Goal: Task Accomplishment & Management: Use online tool/utility

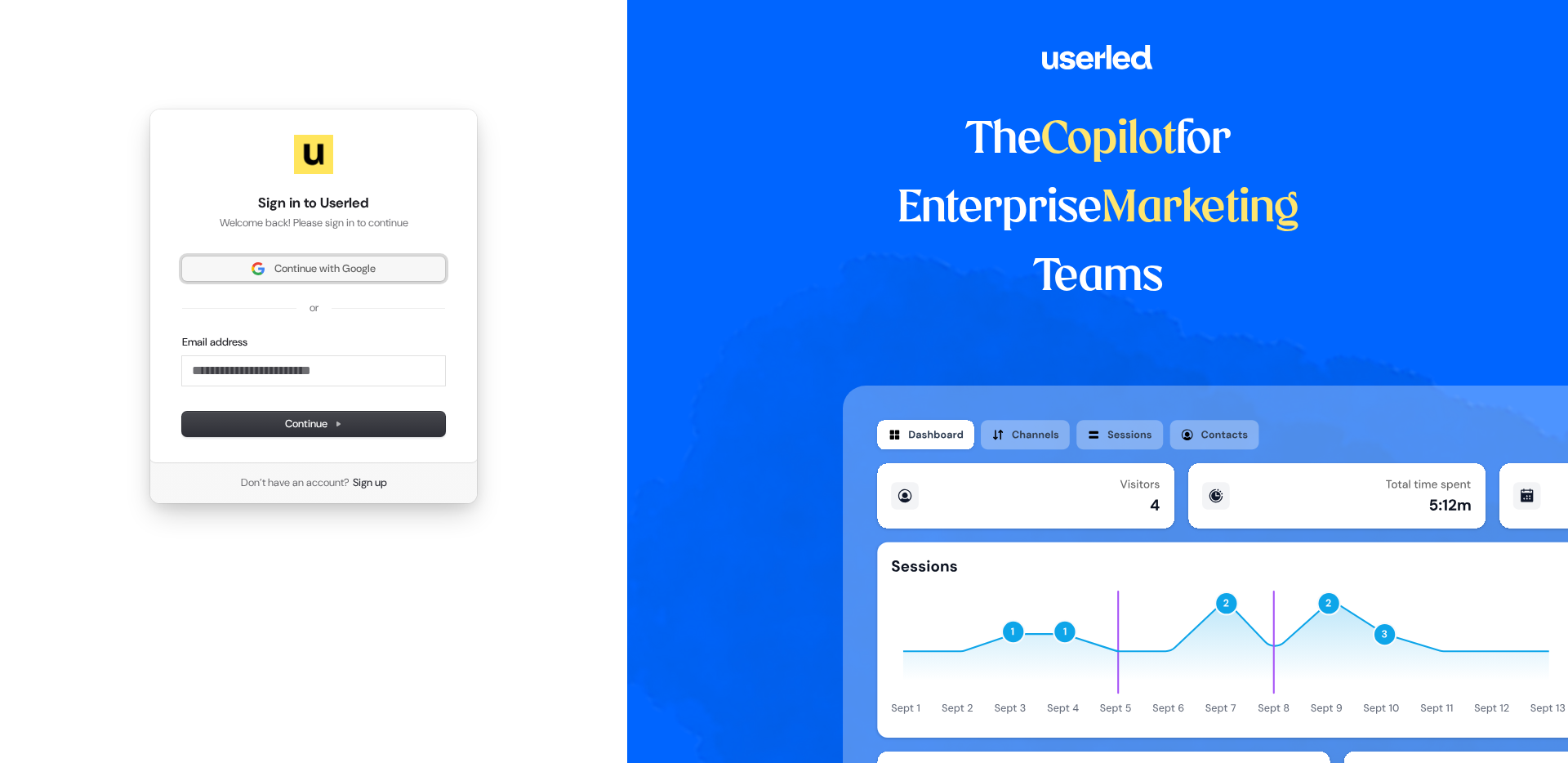
click at [361, 269] on span "Continue with Google" at bounding box center [325, 268] width 102 height 14
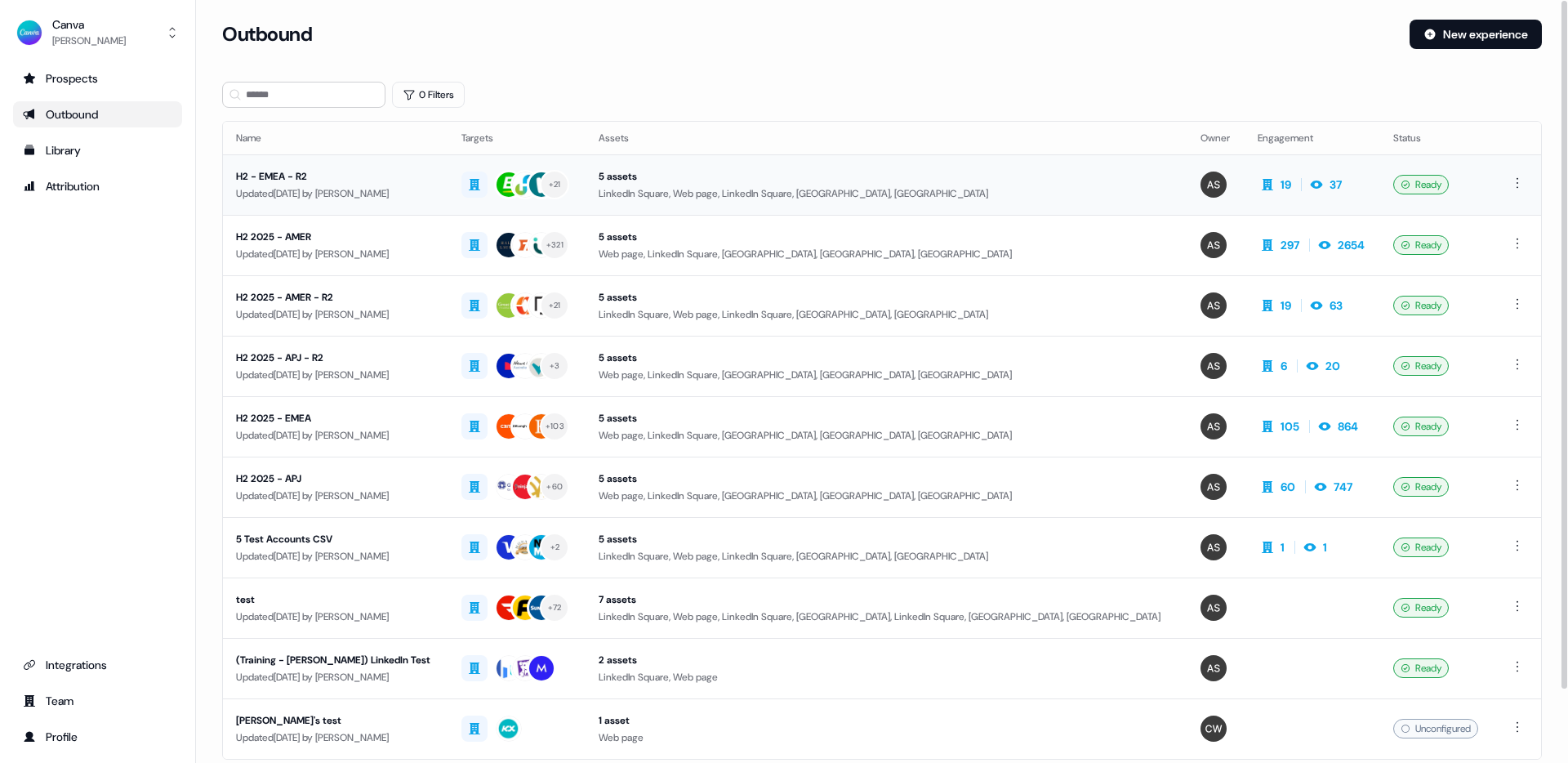
click at [393, 185] on div "Updated [DATE] by [PERSON_NAME]" at bounding box center [336, 193] width 200 height 16
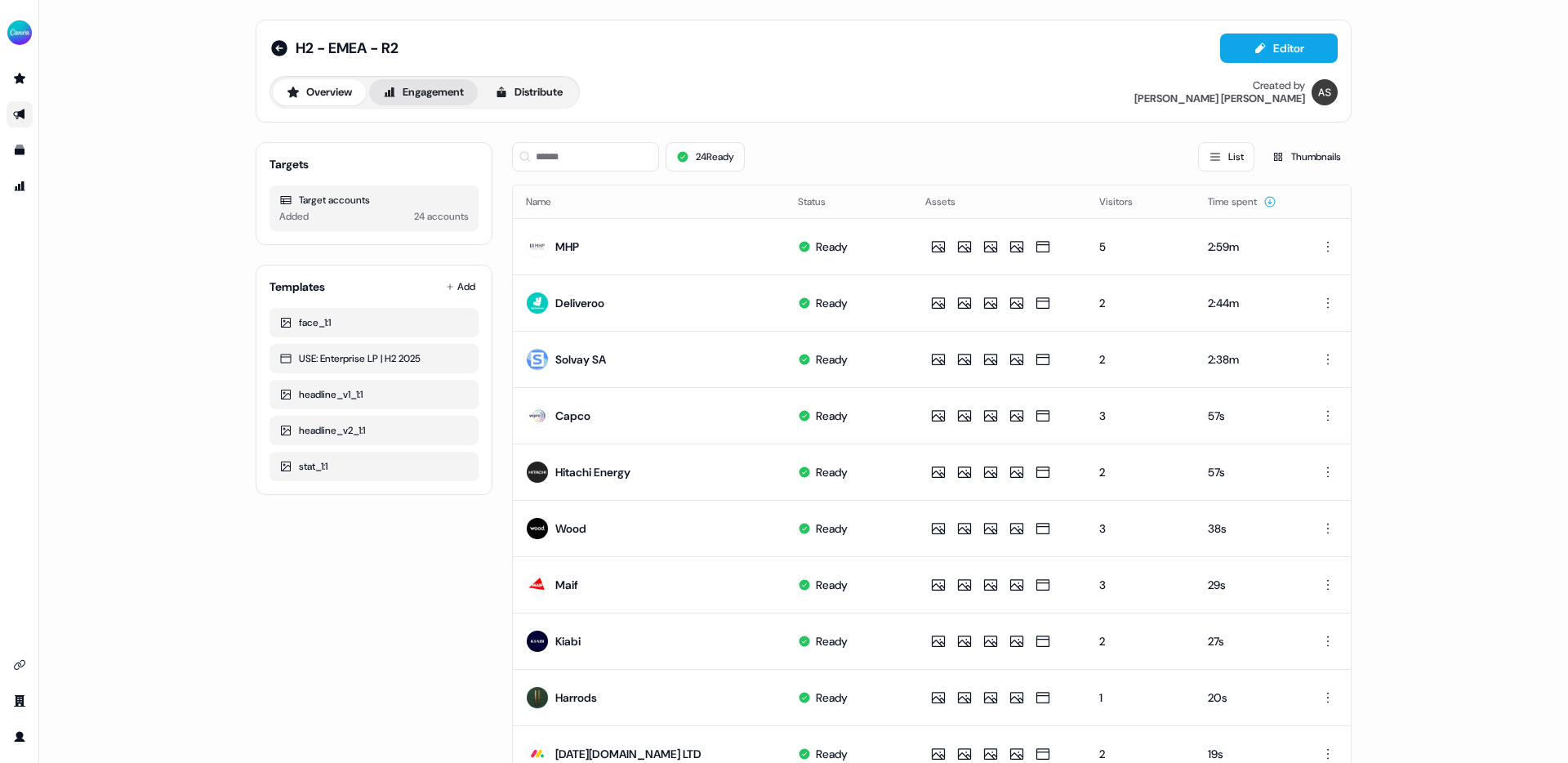
click at [406, 93] on button "Engagement" at bounding box center [423, 92] width 109 height 26
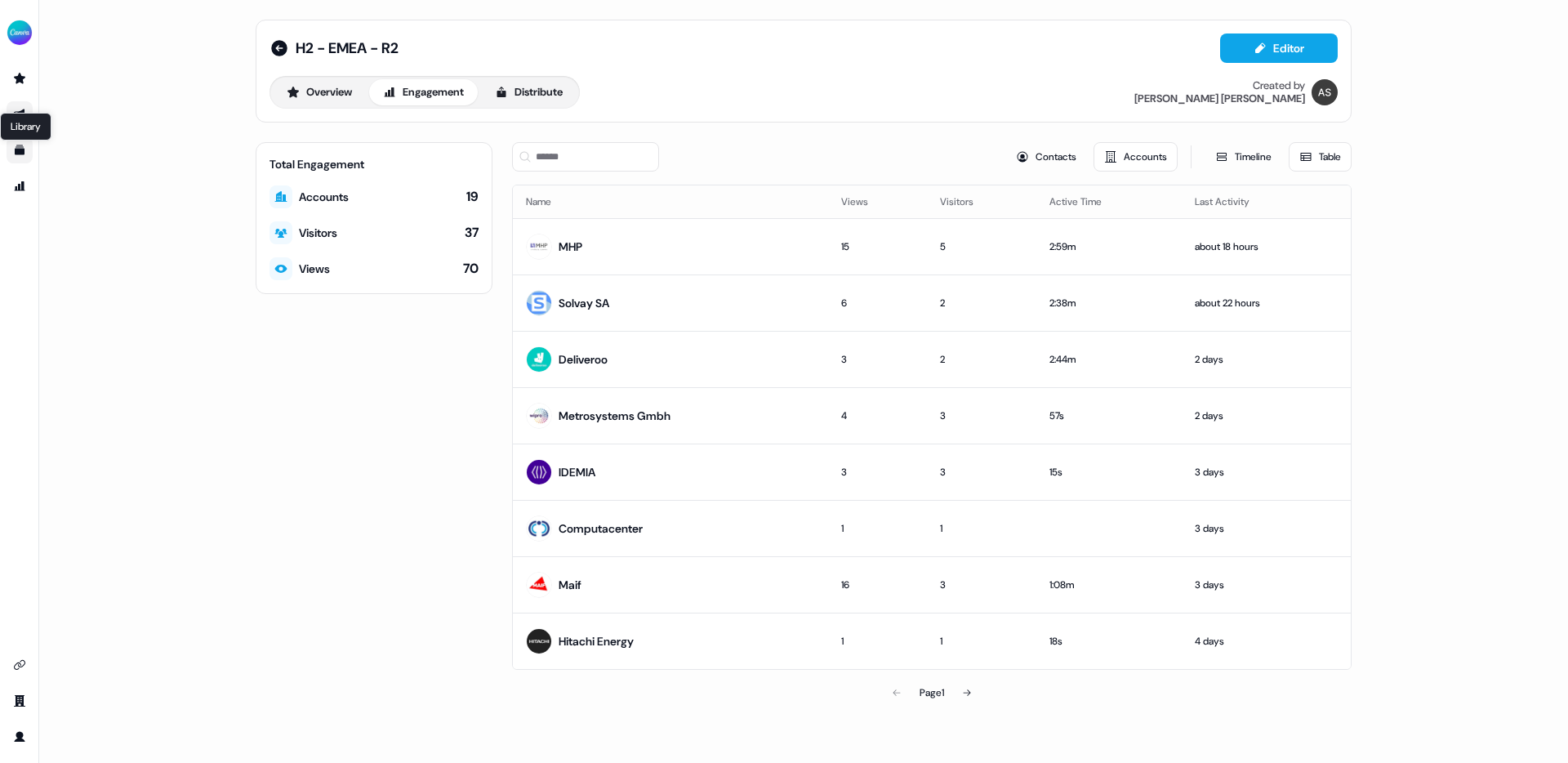
click at [19, 152] on icon "Go to templates" at bounding box center [19, 150] width 10 height 10
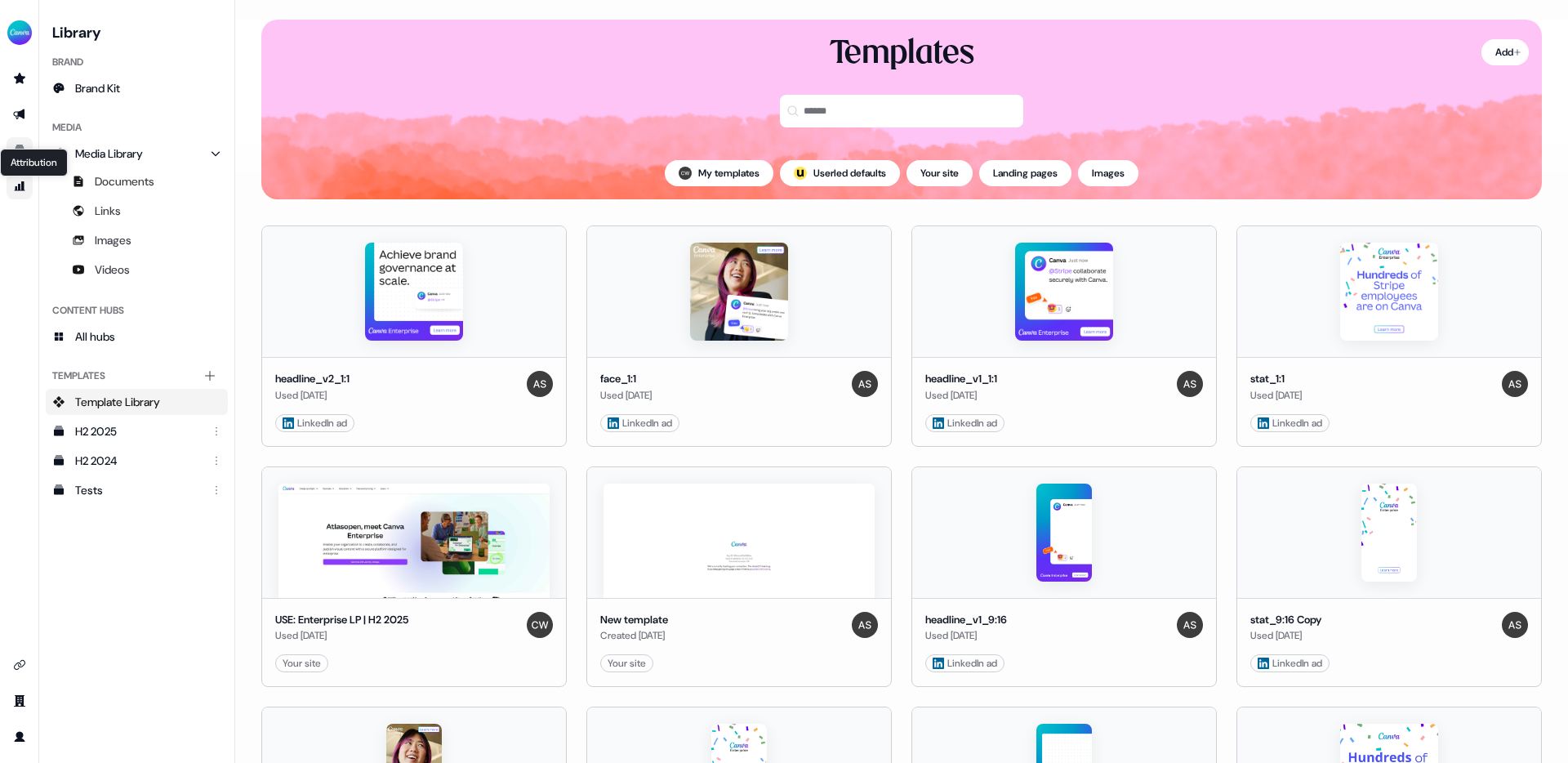
click at [12, 184] on link "Attribution Attribution" at bounding box center [19, 185] width 26 height 26
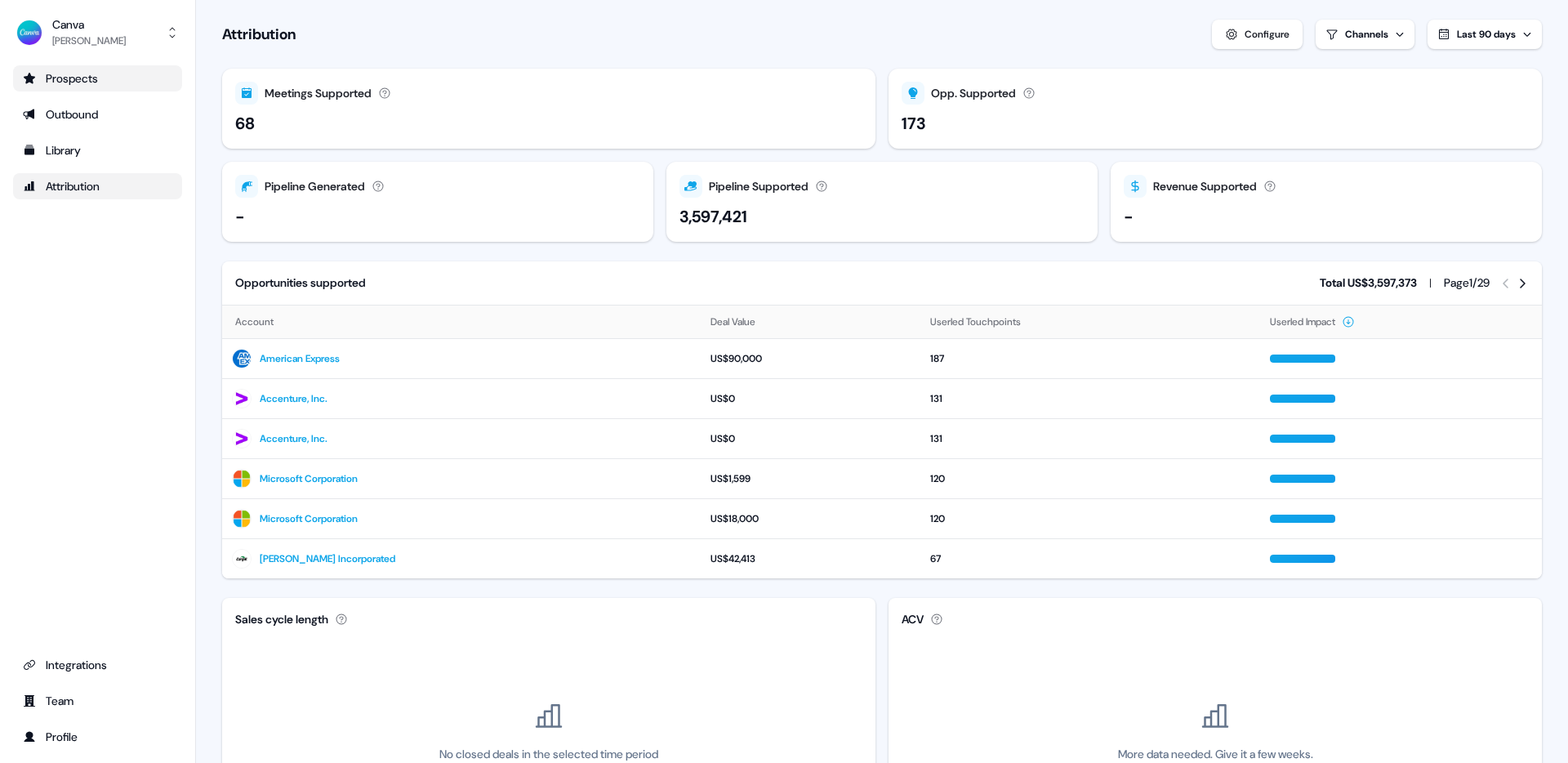
click at [99, 77] on div "Prospects" at bounding box center [98, 78] width 150 height 16
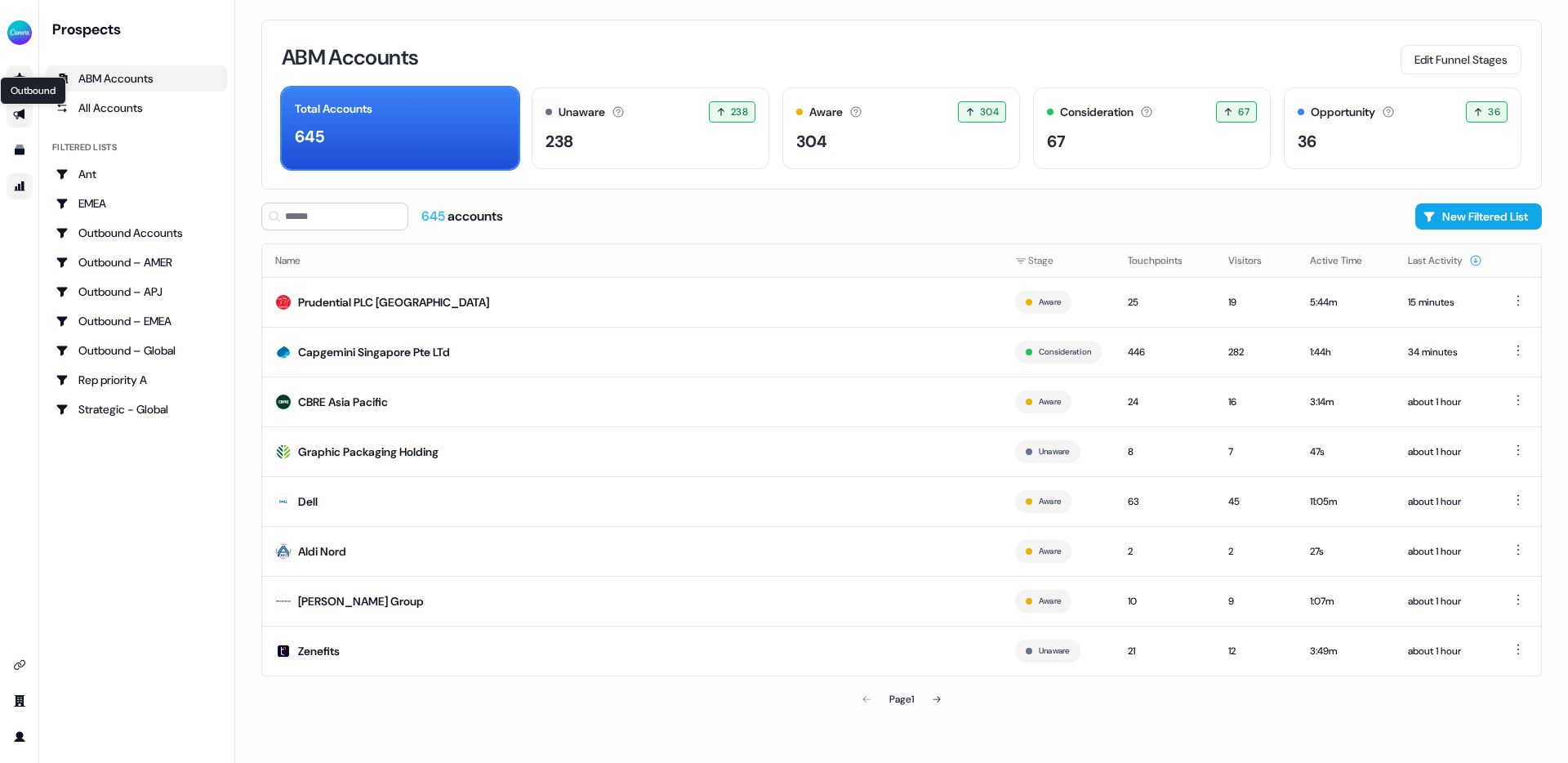
click at [25, 111] on icon "Go to outbound experience" at bounding box center [20, 114] width 13 height 13
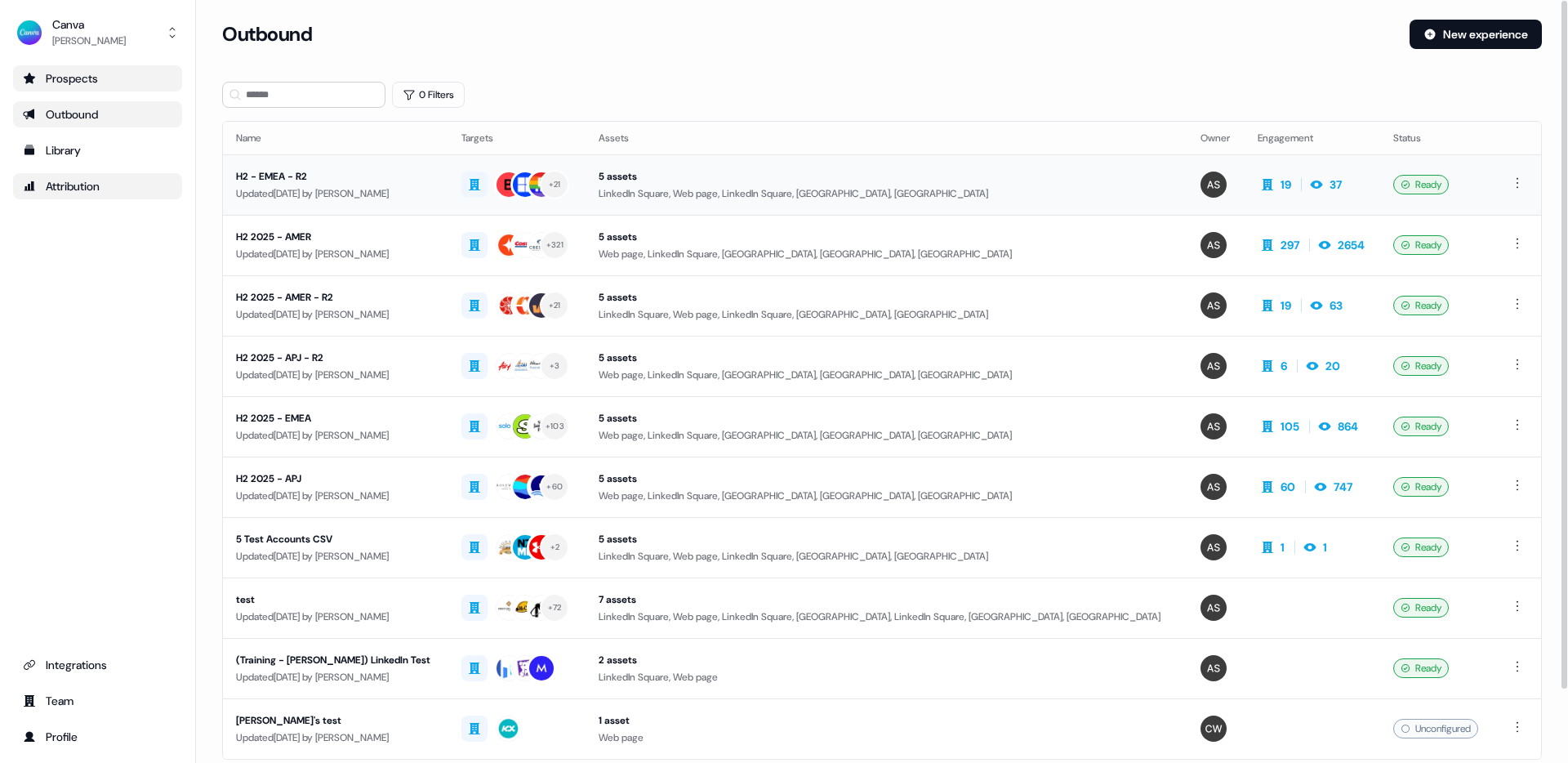
click at [349, 175] on div "H2 - EMEA - R2" at bounding box center [336, 176] width 200 height 16
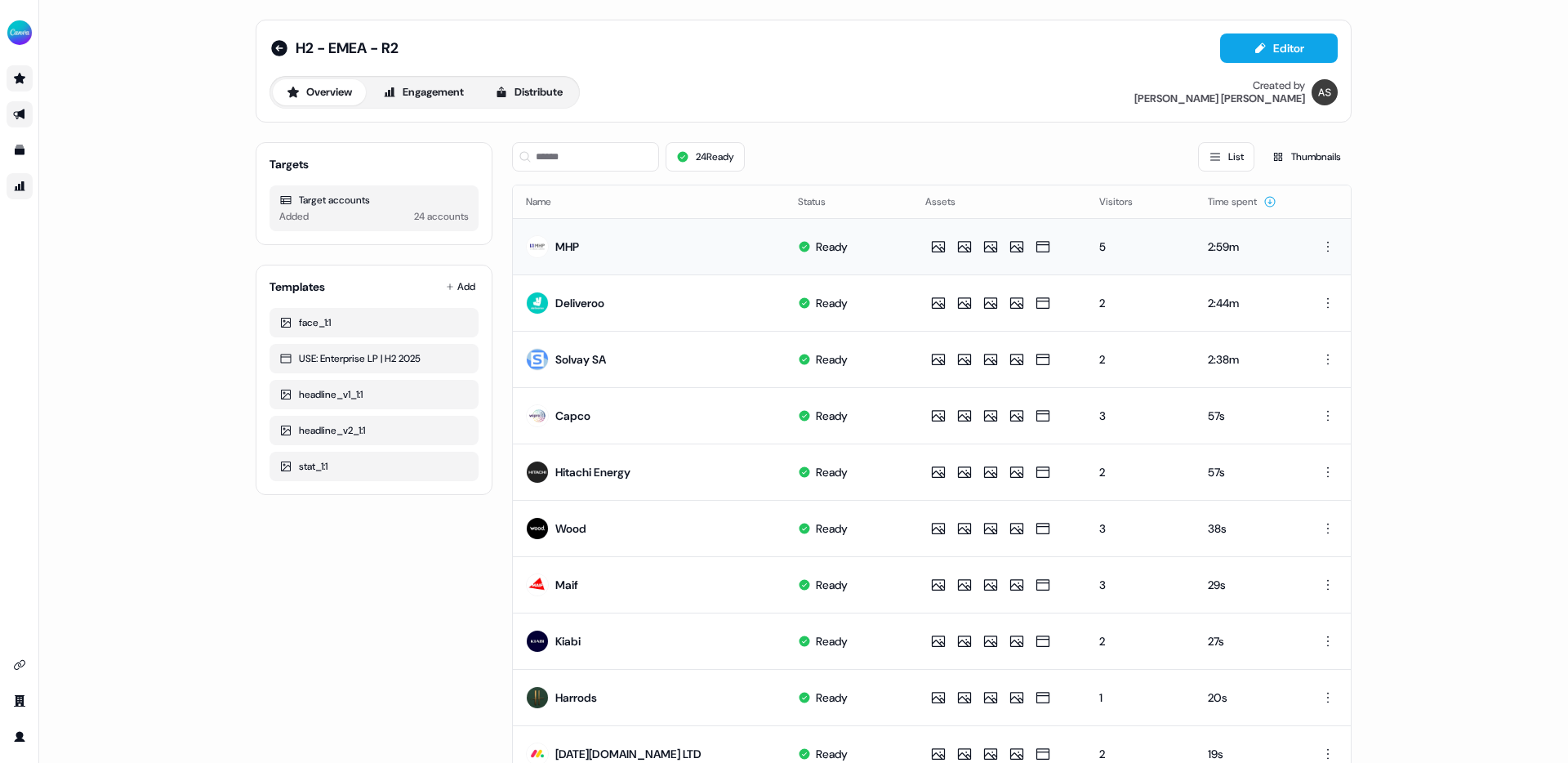
click at [737, 232] on td "MHP" at bounding box center [648, 246] width 272 height 56
click at [624, 250] on td "MHP" at bounding box center [648, 246] width 272 height 56
drag, startPoint x: 380, startPoint y: 70, endPoint x: 404, endPoint y: 82, distance: 26.8
click at [384, 73] on div "H2 - EMEA - R2 Editor Overview Engagement Distribute Created by [PERSON_NAME]" at bounding box center [803, 71] width 1068 height 75
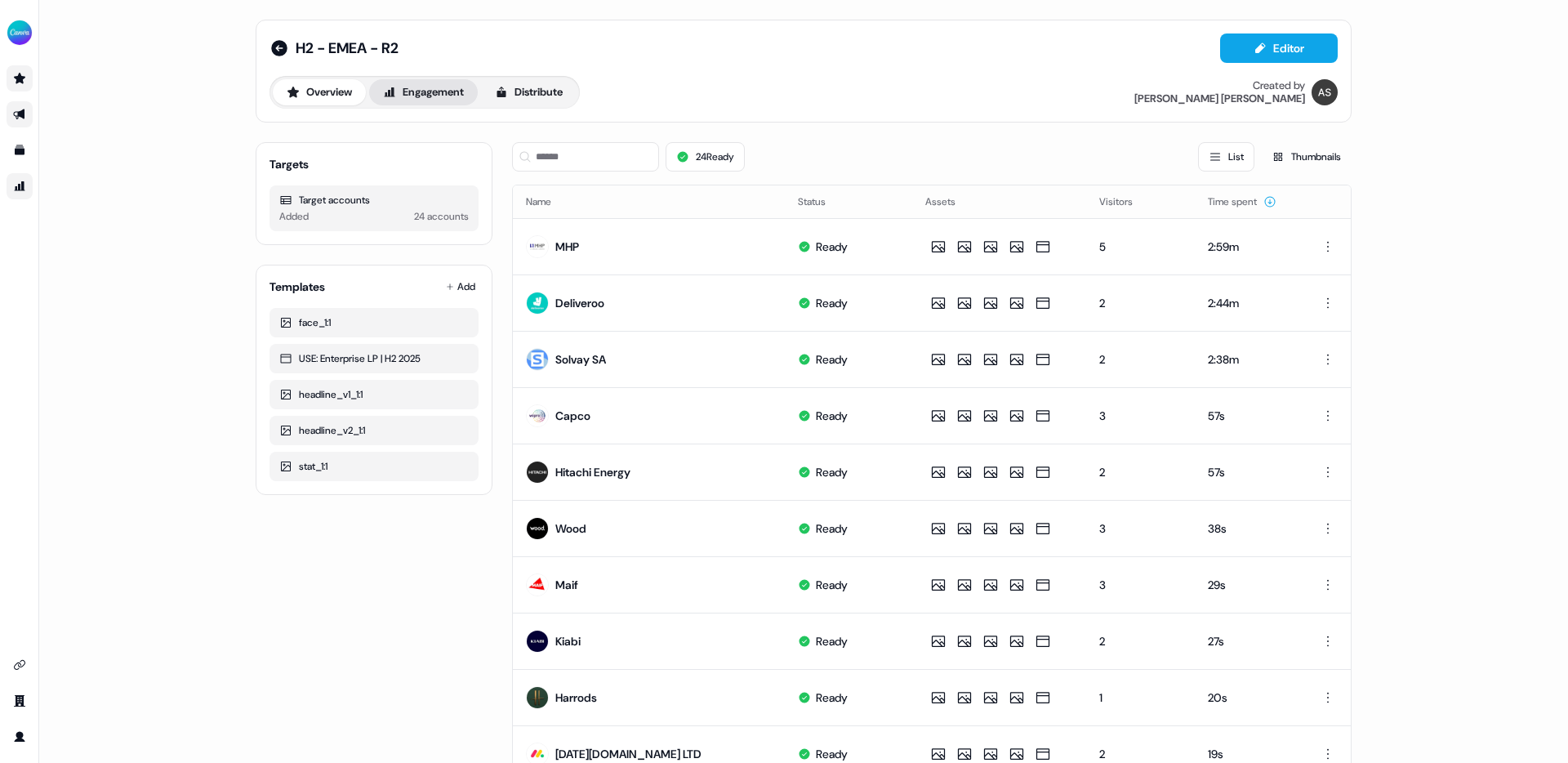
click at [423, 91] on button "Engagement" at bounding box center [423, 92] width 109 height 26
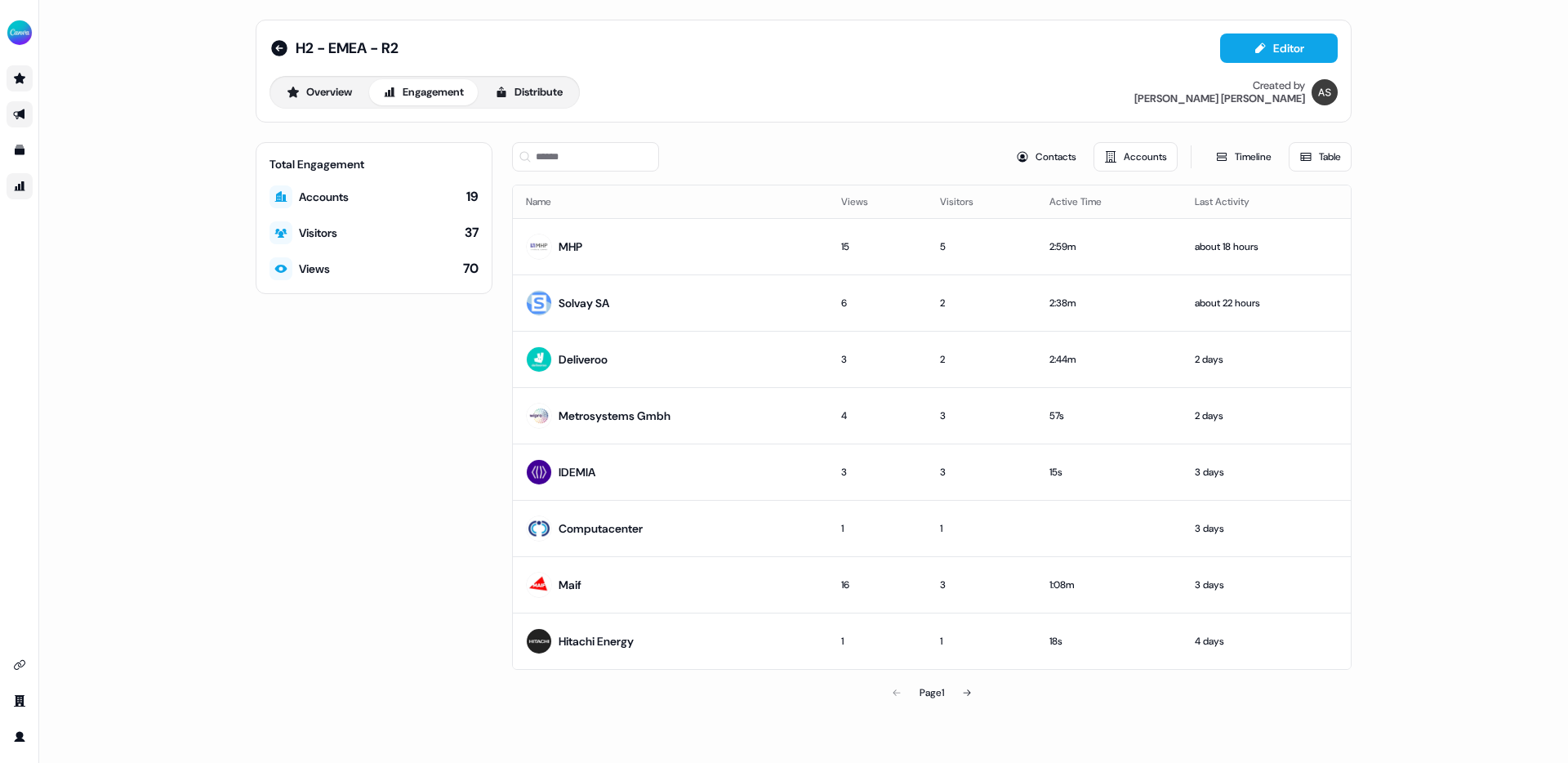
click at [1130, 157] on button "Accounts" at bounding box center [1136, 156] width 84 height 29
click at [1049, 156] on button "Contacts" at bounding box center [1047, 156] width 82 height 29
click at [755, 246] on td "MHP" at bounding box center [670, 246] width 316 height 56
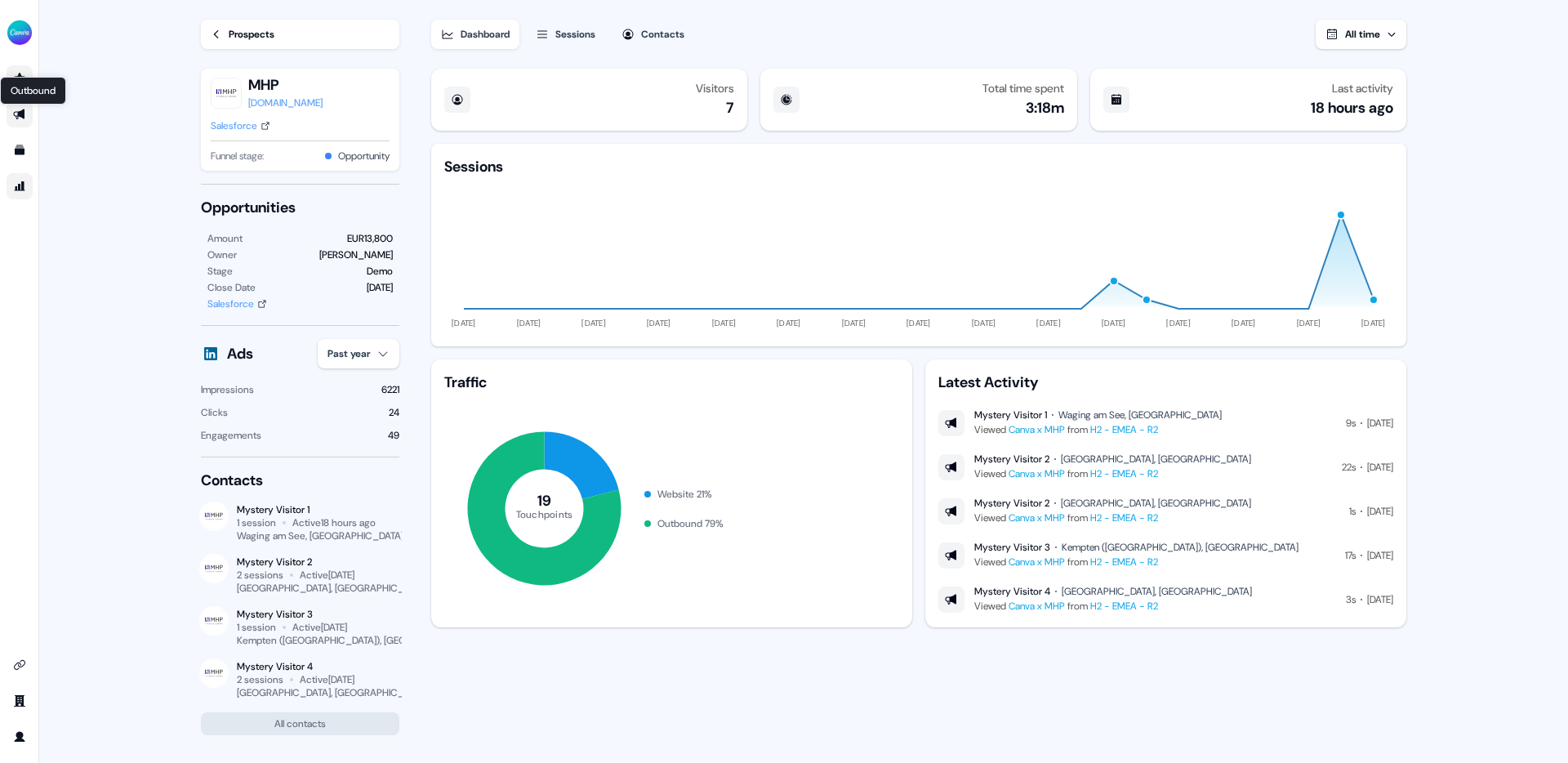
click at [17, 115] on icon "Go to outbound experience" at bounding box center [19, 115] width 12 height 11
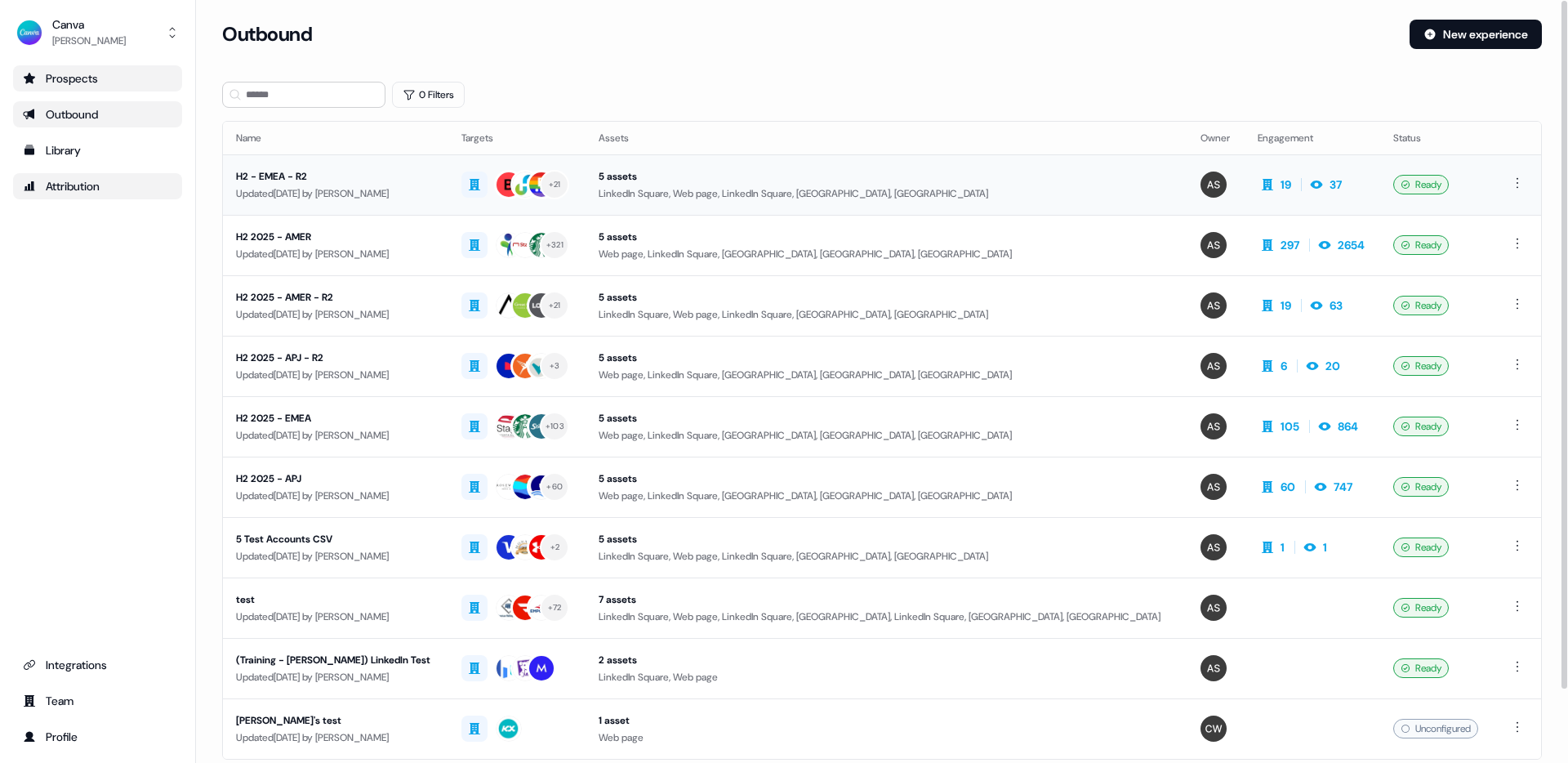
click at [370, 178] on div "H2 - EMEA - R2" at bounding box center [336, 176] width 200 height 16
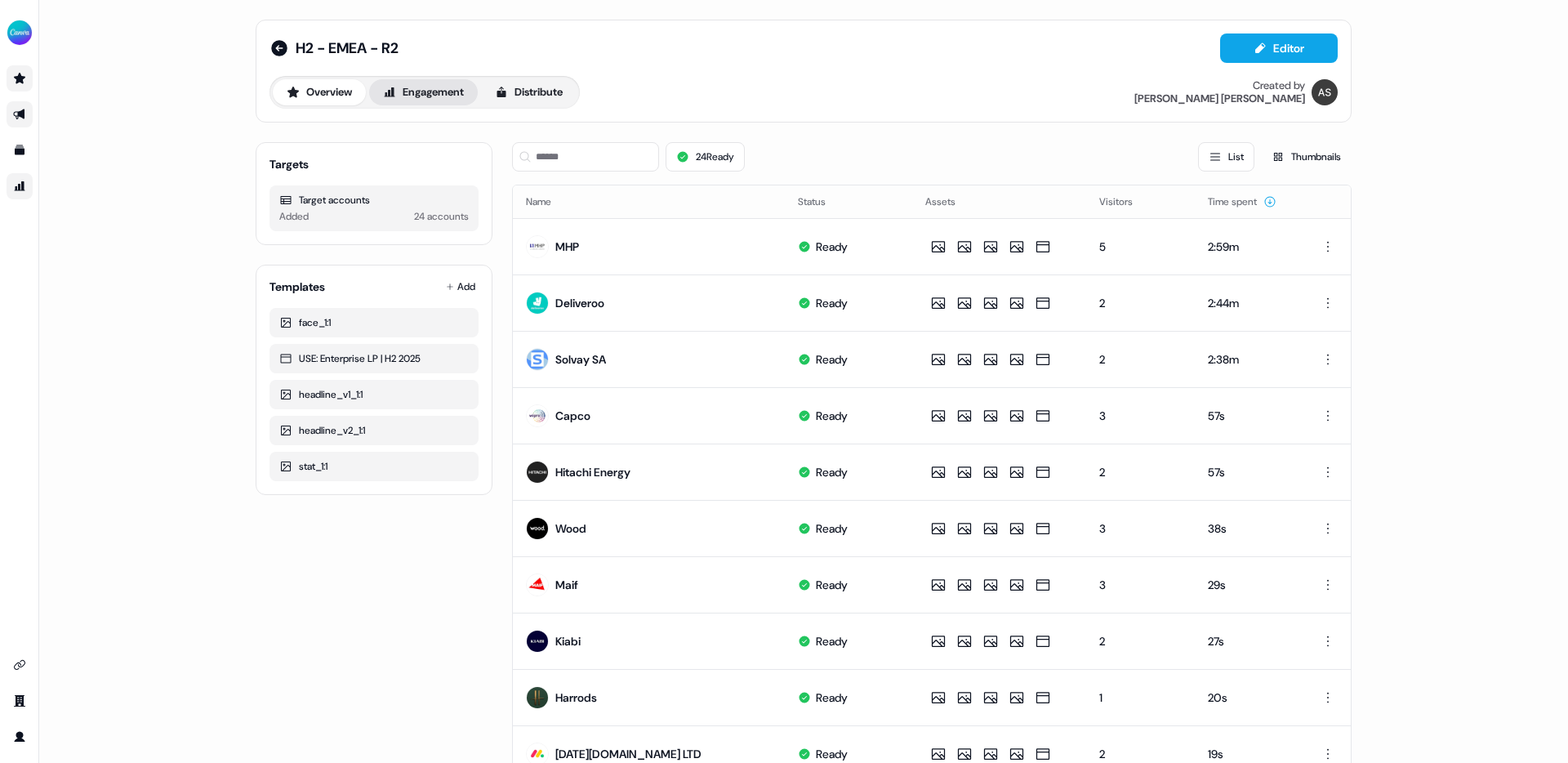
click at [424, 97] on button "Engagement" at bounding box center [423, 92] width 109 height 26
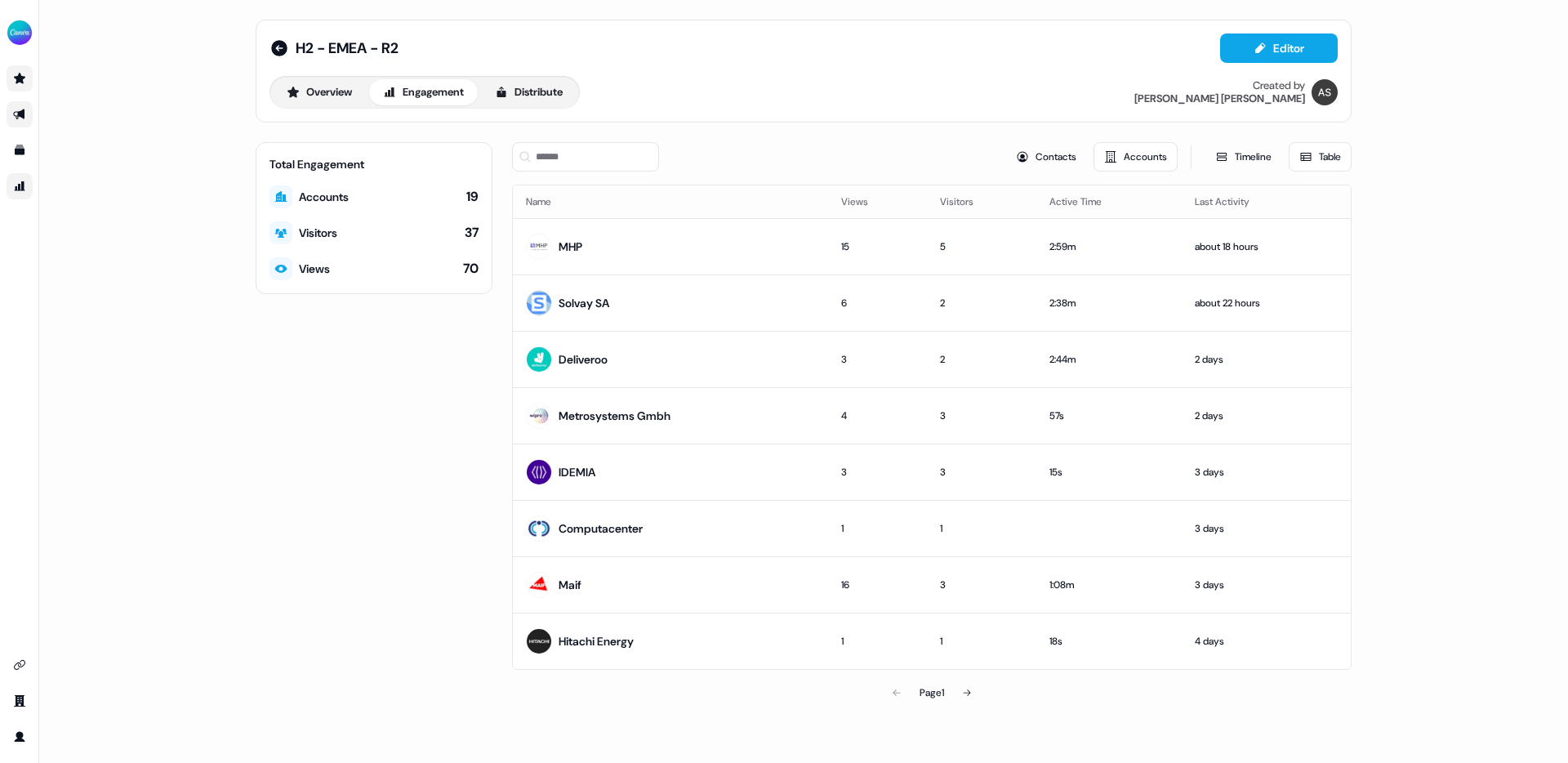
click at [12, 73] on link "Go to prospects" at bounding box center [19, 78] width 26 height 26
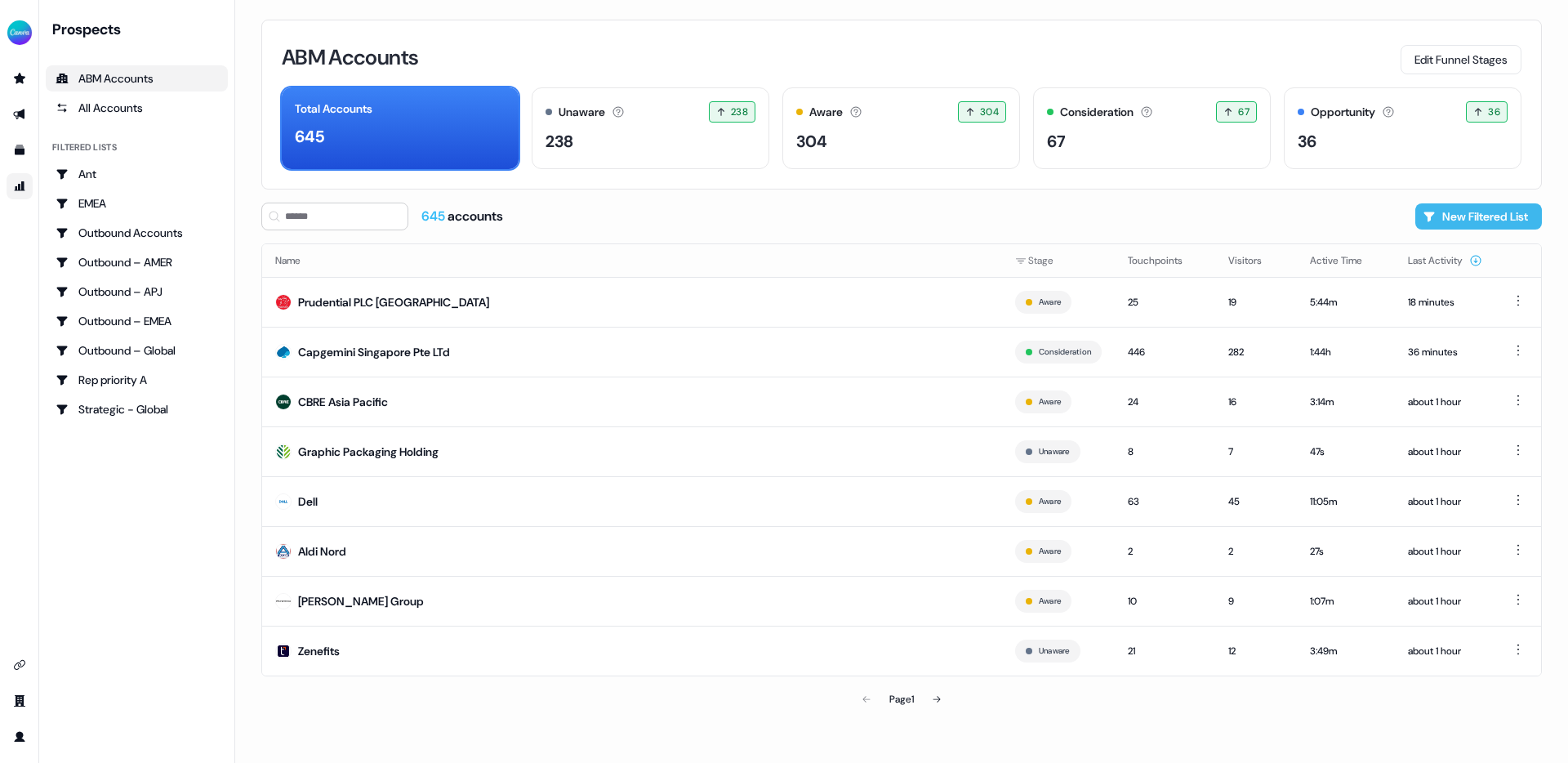
click at [1488, 214] on button "New Filtered List" at bounding box center [1479, 216] width 127 height 26
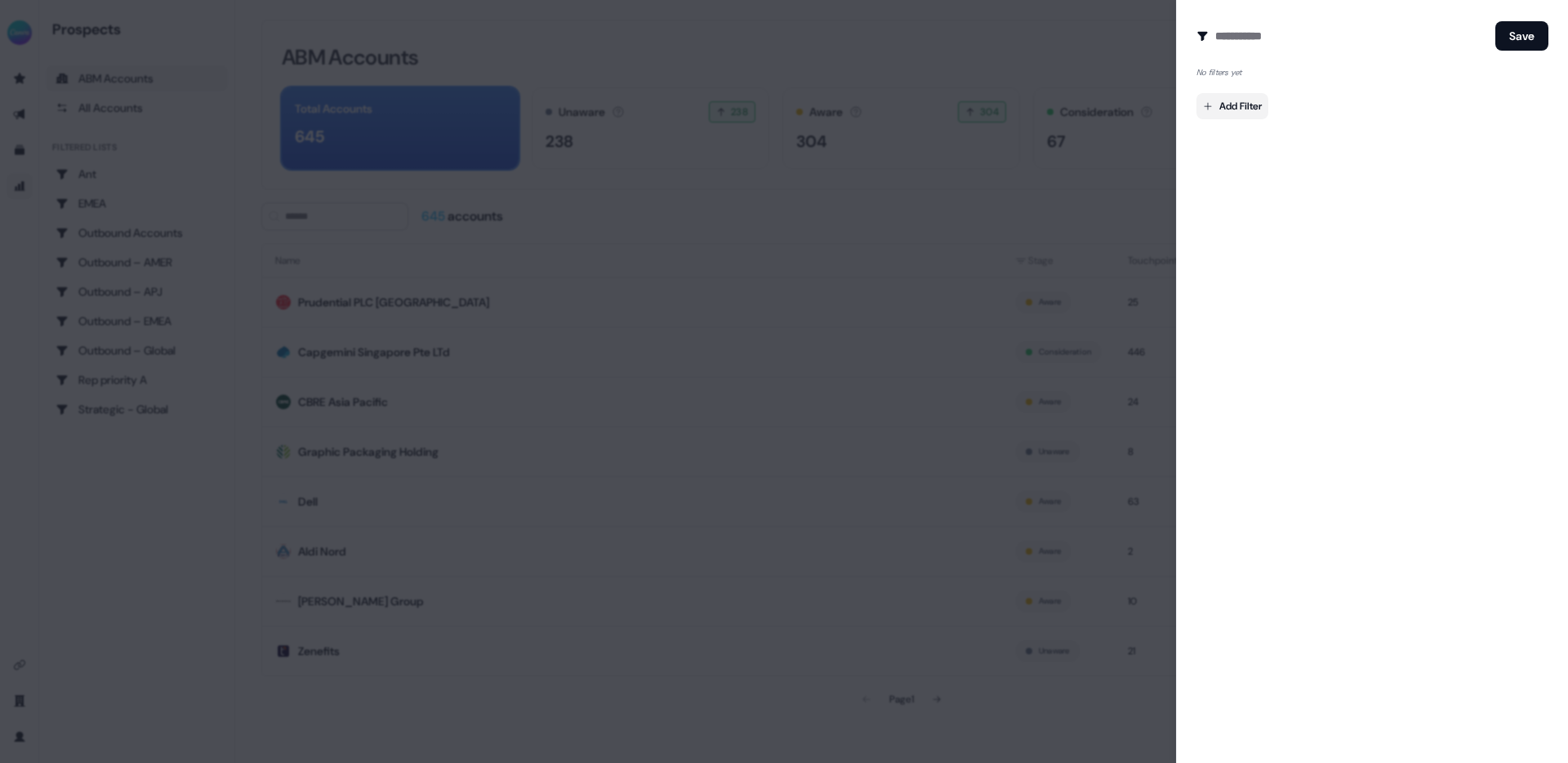
click at [1240, 115] on body "For the best experience switch devices to a bigger screen. Go to [DOMAIN_NAME] …" at bounding box center [784, 382] width 1568 height 763
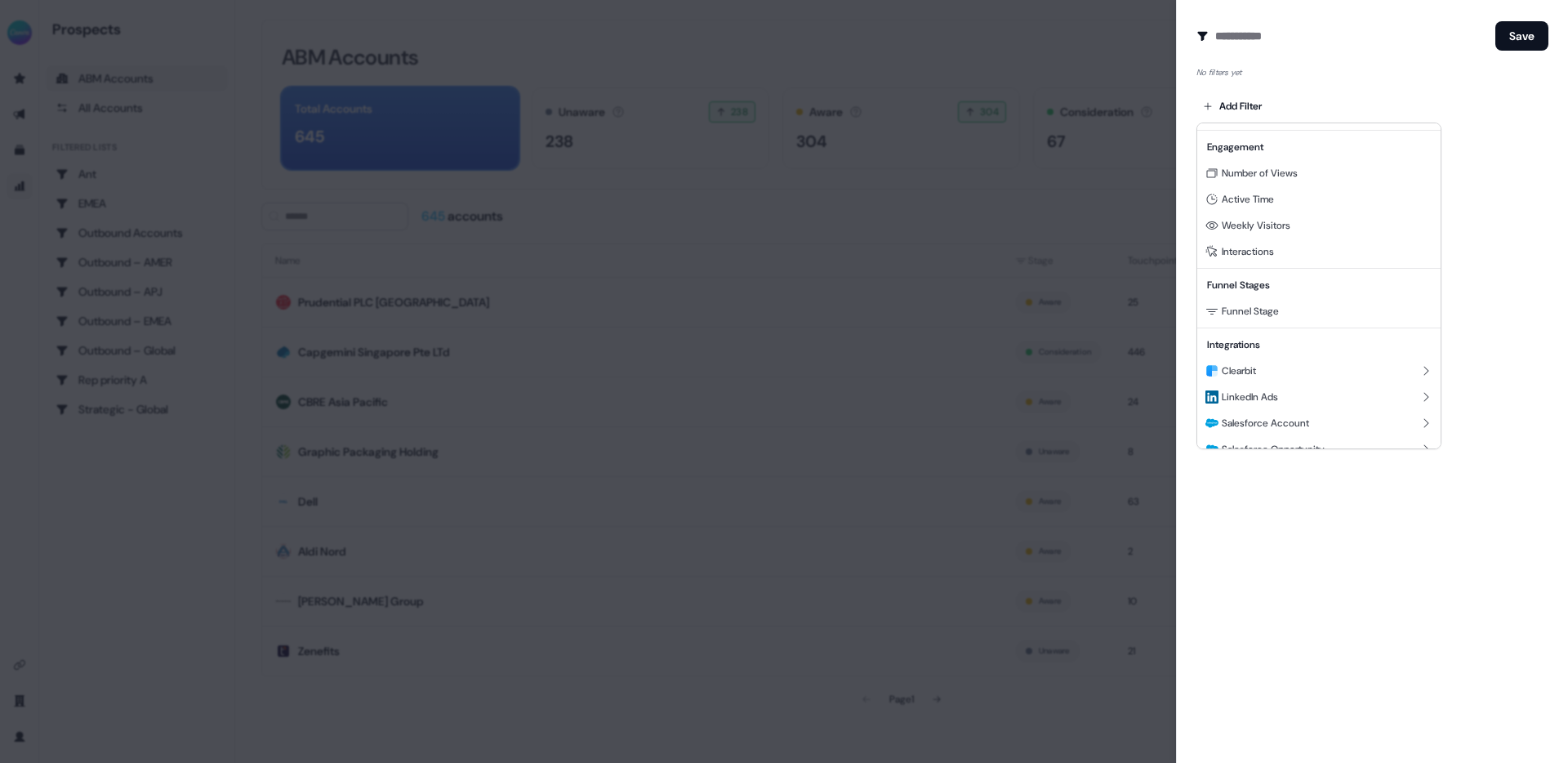
scroll to position [148, 0]
click at [1272, 290] on span "Funnel Stage" at bounding box center [1250, 293] width 57 height 13
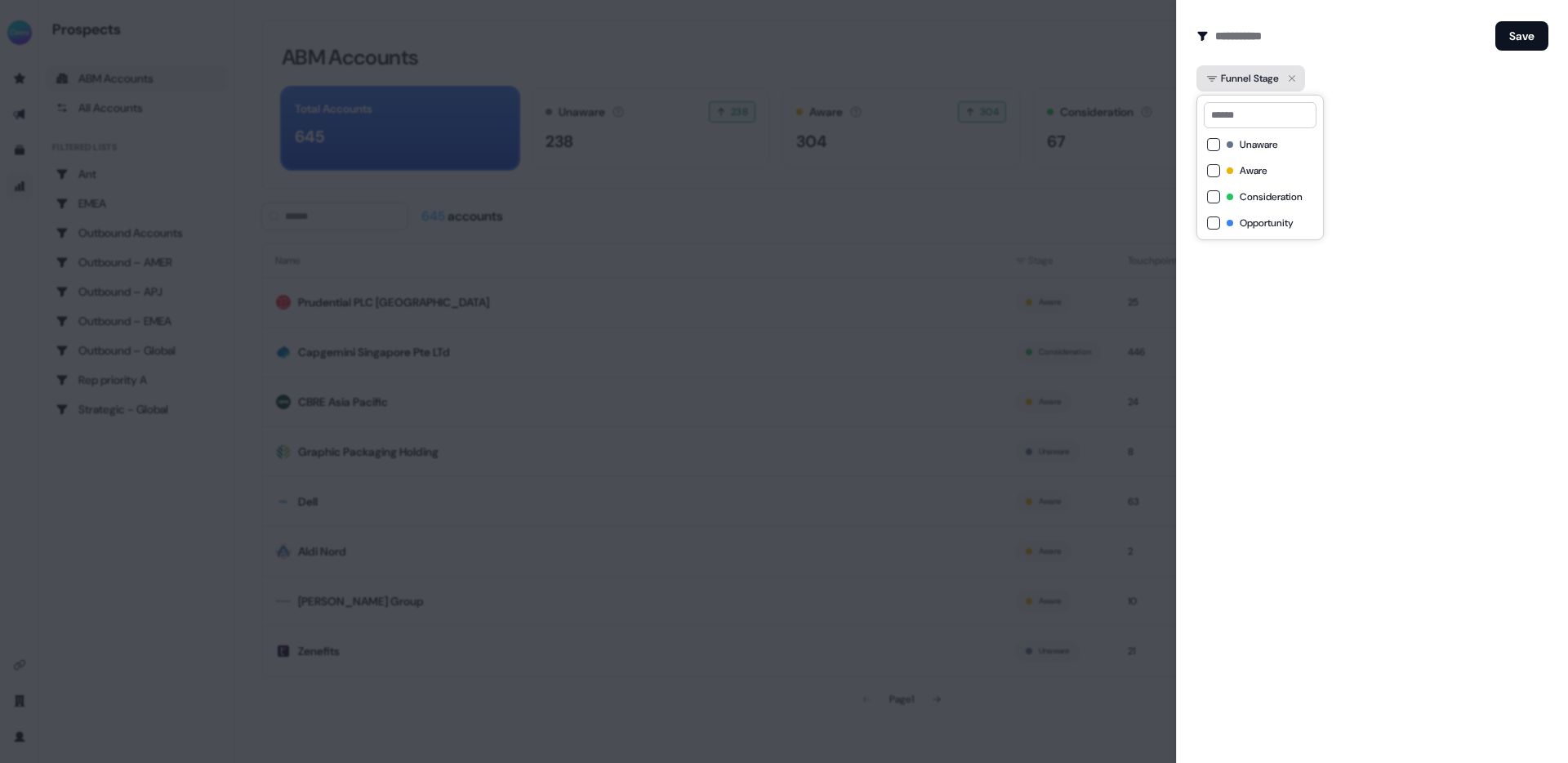
click at [1255, 79] on div "Funnel Stage" at bounding box center [1243, 78] width 73 height 16
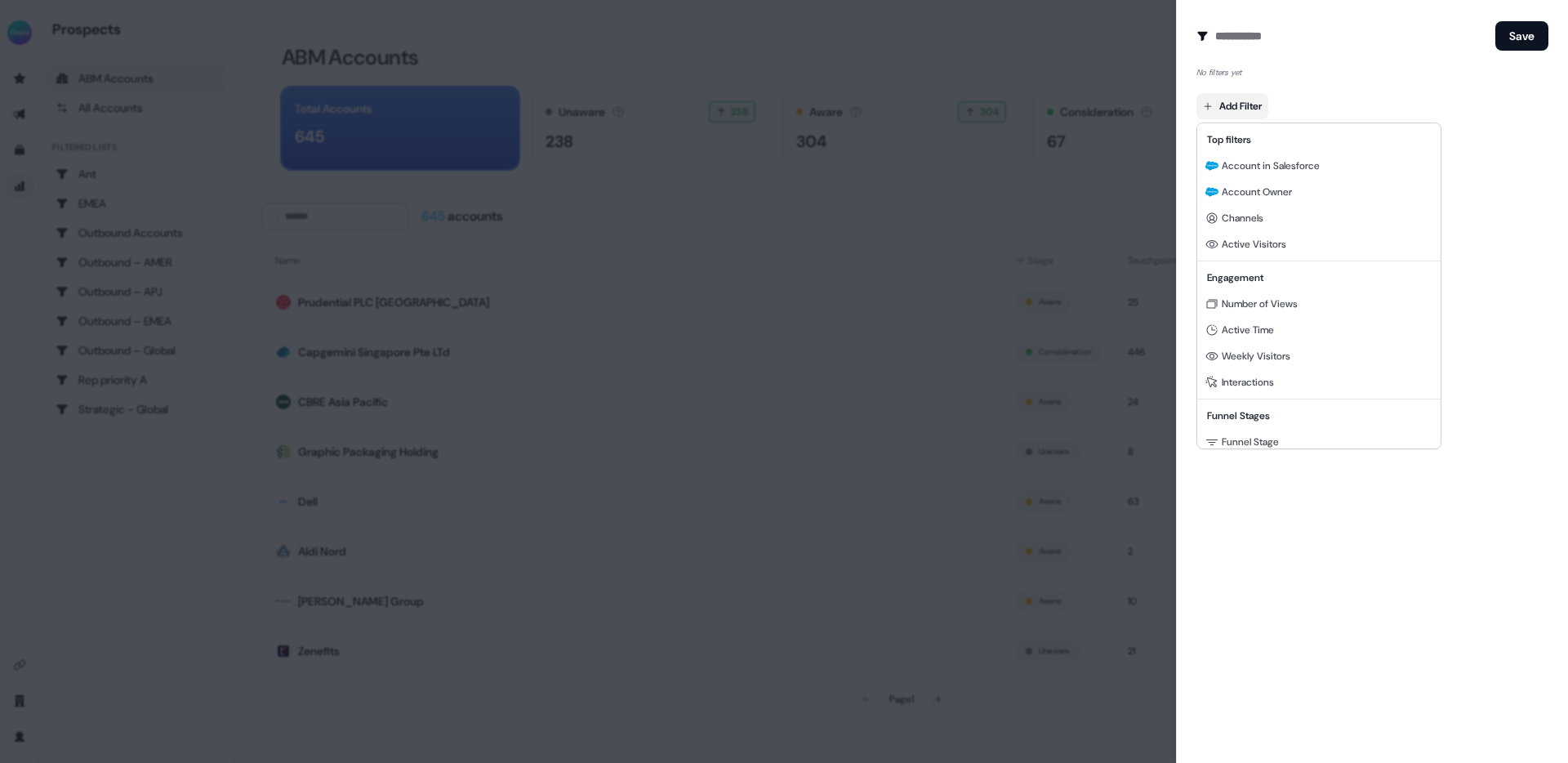
click at [1252, 106] on body "For the best experience switch devices to a bigger screen. Go to [DOMAIN_NAME] …" at bounding box center [784, 382] width 1568 height 763
click at [1234, 217] on span "Channels" at bounding box center [1242, 217] width 42 height 13
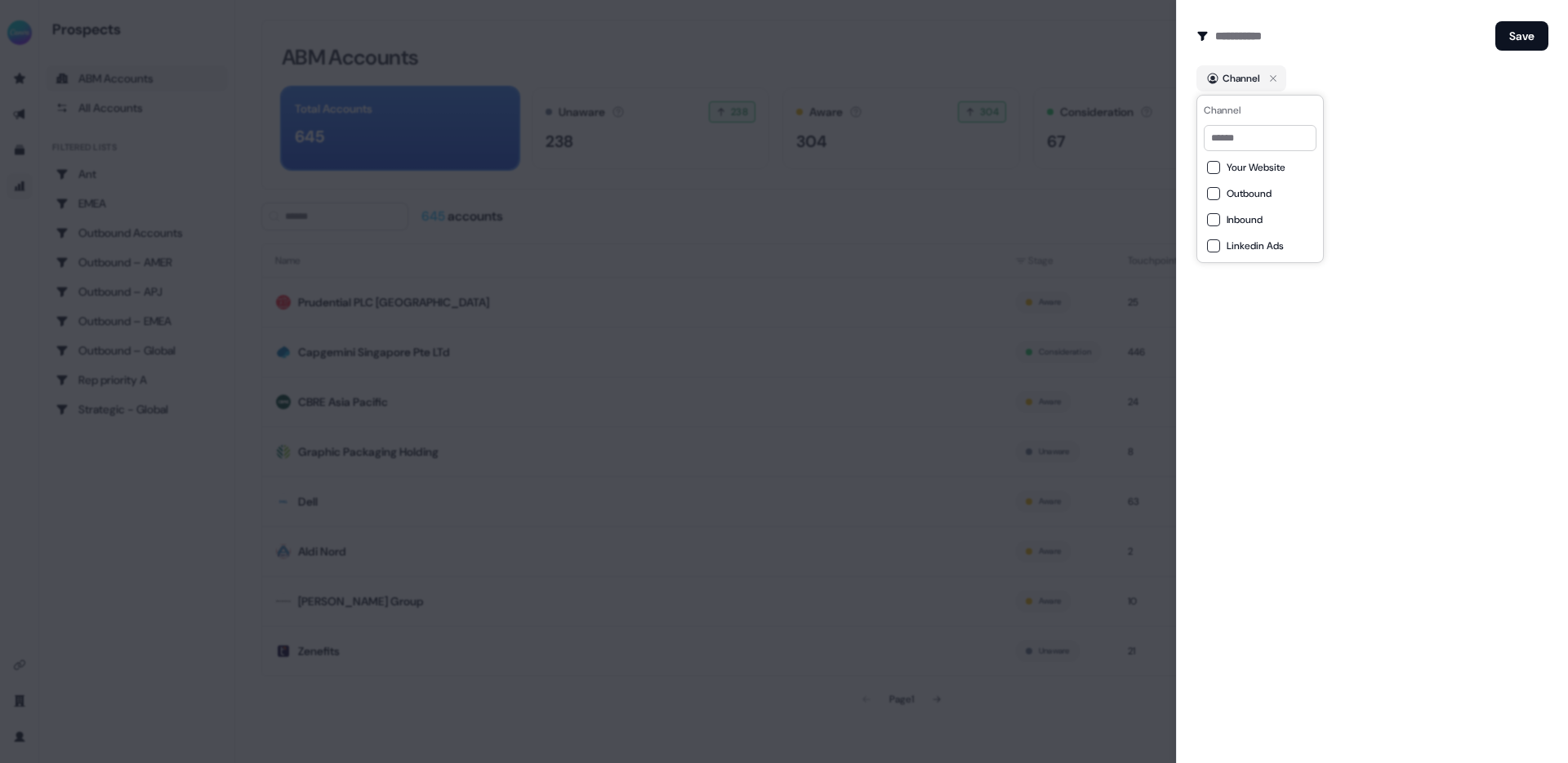
click at [1415, 172] on div "Create Audience Filter Create a new audience by setting a name and configuring …" at bounding box center [1372, 382] width 392 height 763
click at [1247, 112] on body "For the best experience switch devices to a bigger screen. Go to [DOMAIN_NAME] …" at bounding box center [784, 382] width 1568 height 763
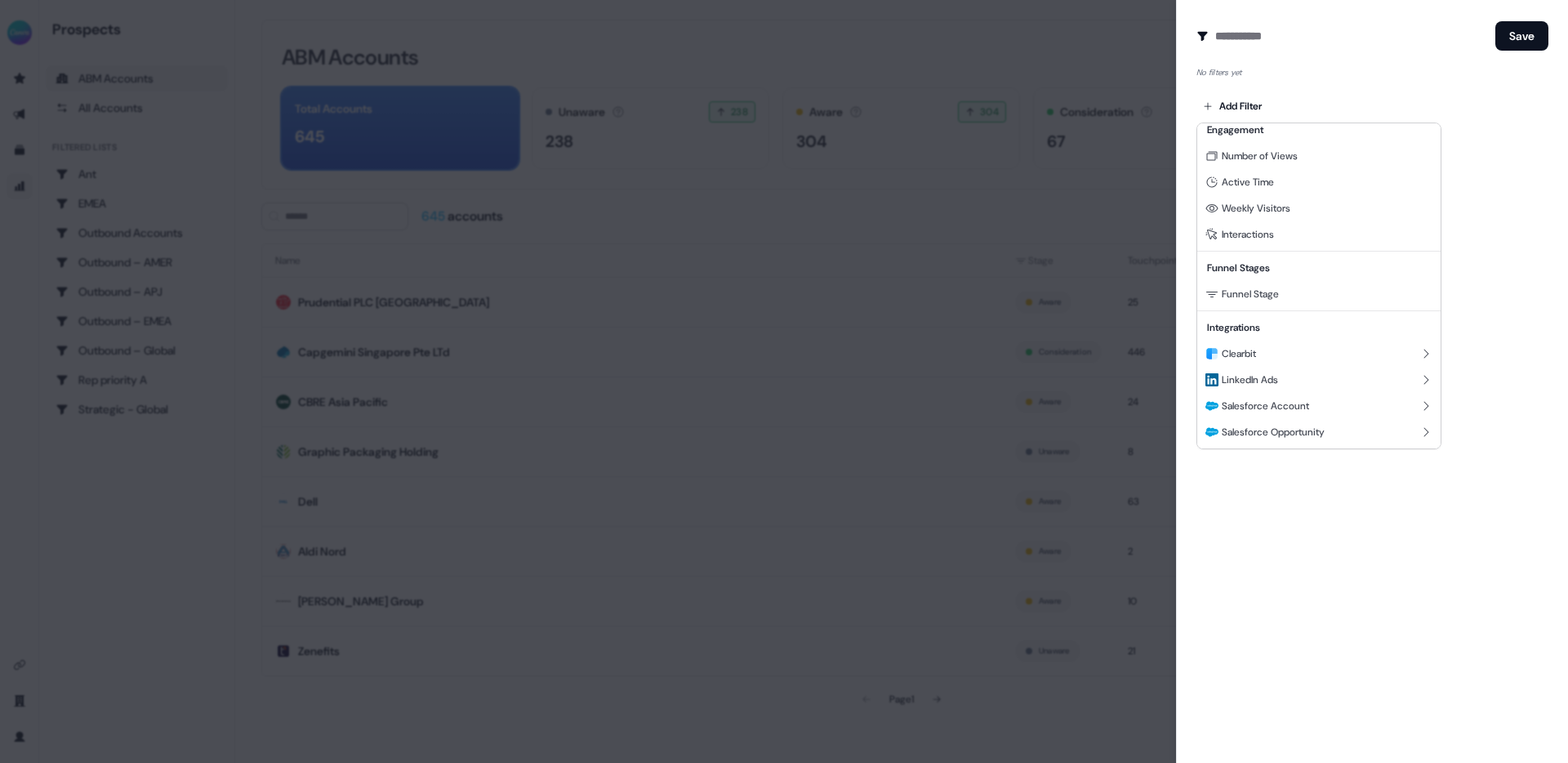
scroll to position [0, 0]
click at [1071, 204] on div at bounding box center [784, 382] width 1568 height 763
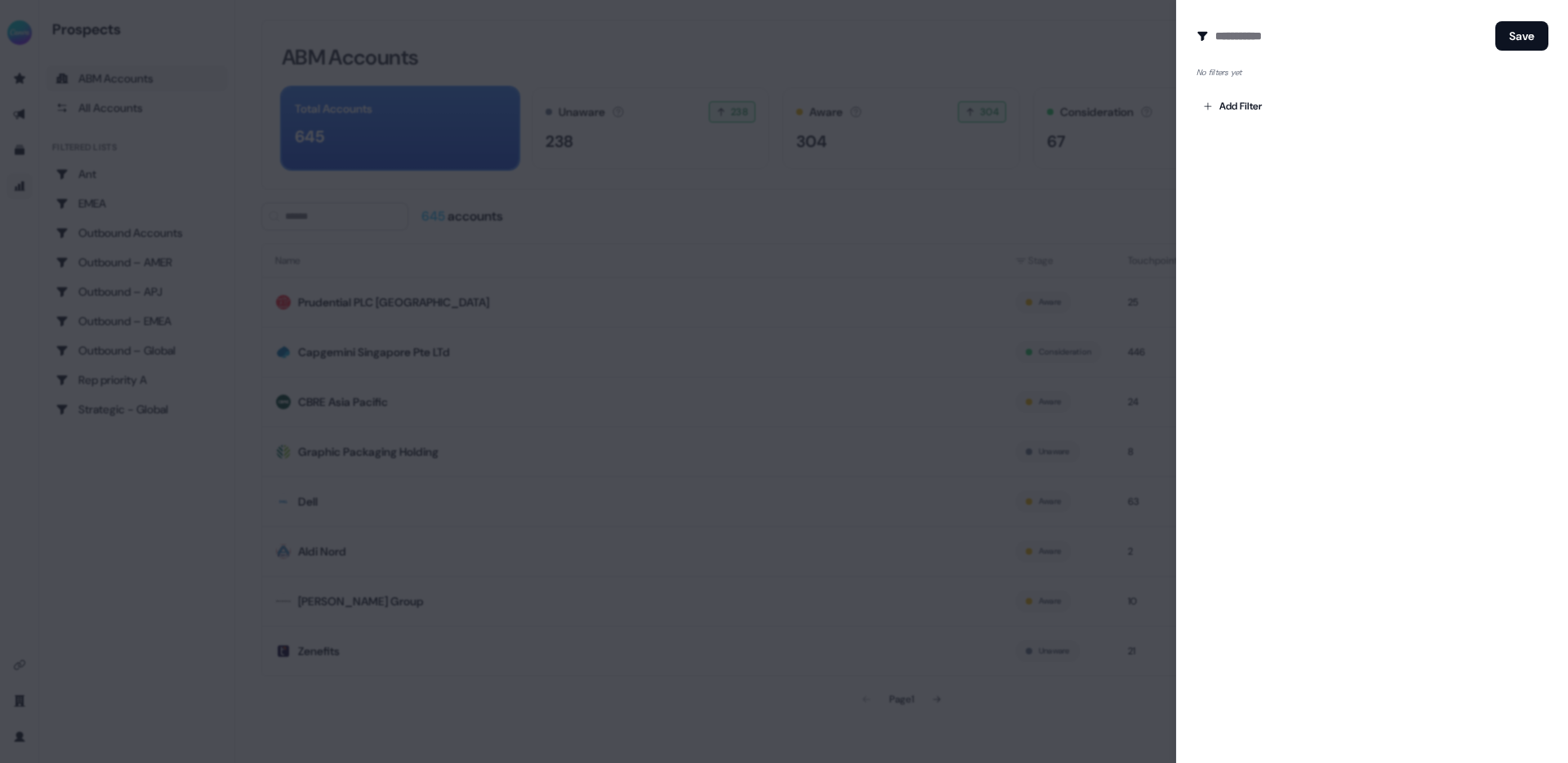
click at [1196, 14] on div "Create Audience Filter Create a new audience by setting a name and configuring …" at bounding box center [1372, 382] width 392 height 763
drag, startPoint x: 1124, startPoint y: 32, endPoint x: 1148, endPoint y: 33, distance: 24.0
click at [1126, 31] on div at bounding box center [784, 382] width 1568 height 763
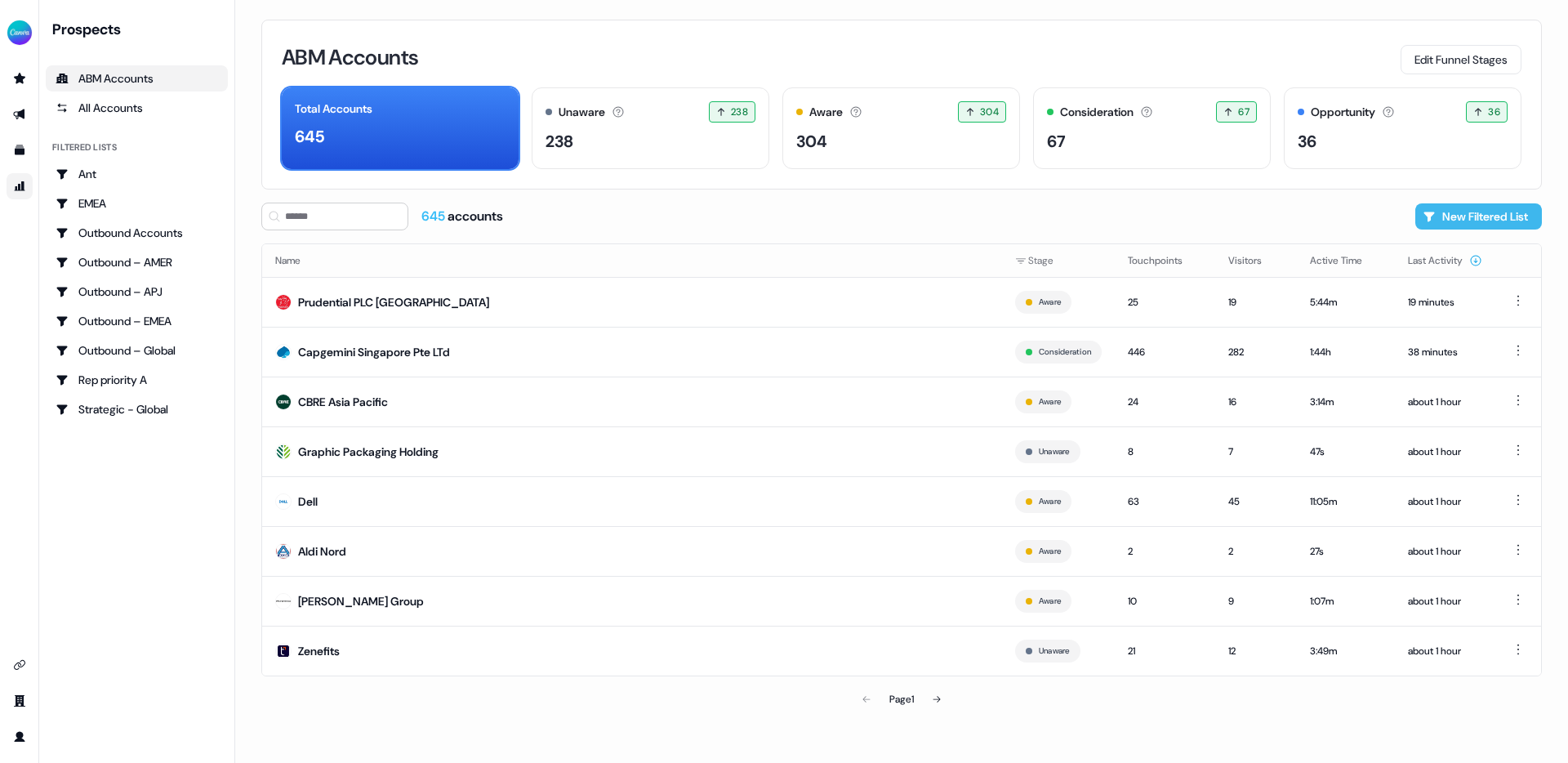
click at [1496, 204] on button "New Filtered List" at bounding box center [1479, 216] width 127 height 26
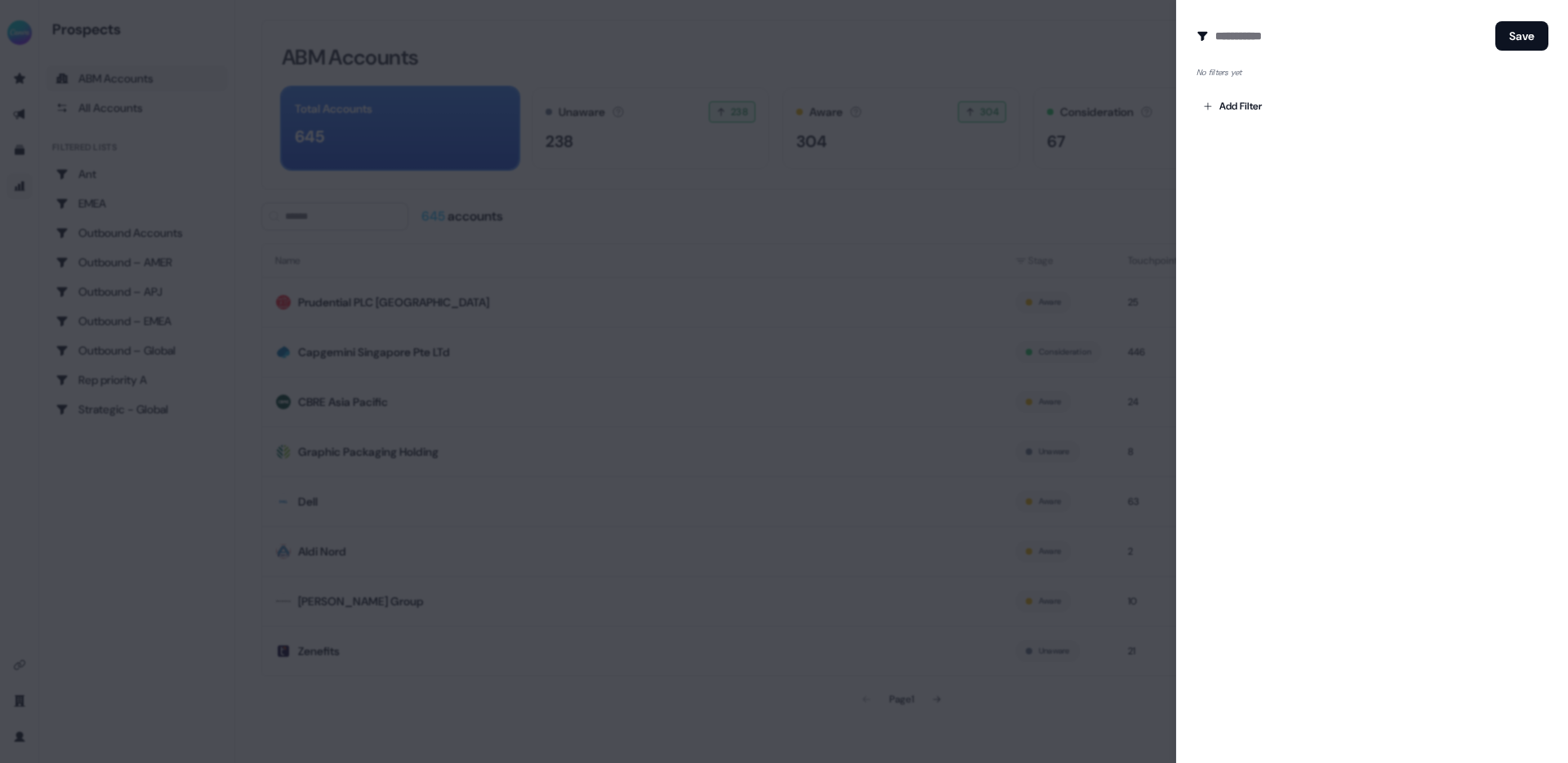
click at [617, 446] on div at bounding box center [784, 382] width 1568 height 763
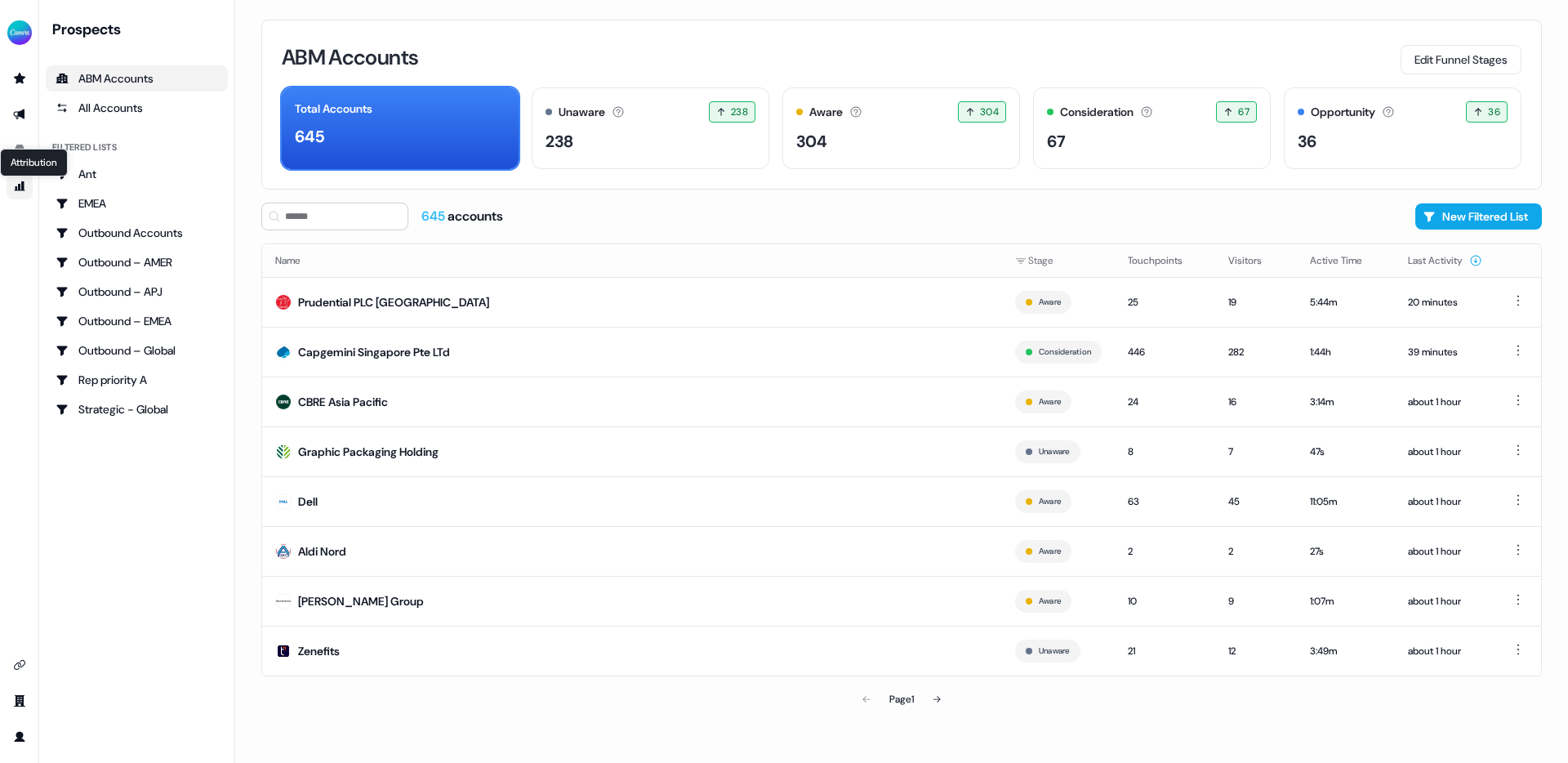
click at [17, 190] on icon "Go to attribution" at bounding box center [20, 185] width 11 height 10
click at [17, 180] on link "Attribution Attribution" at bounding box center [19, 185] width 26 height 26
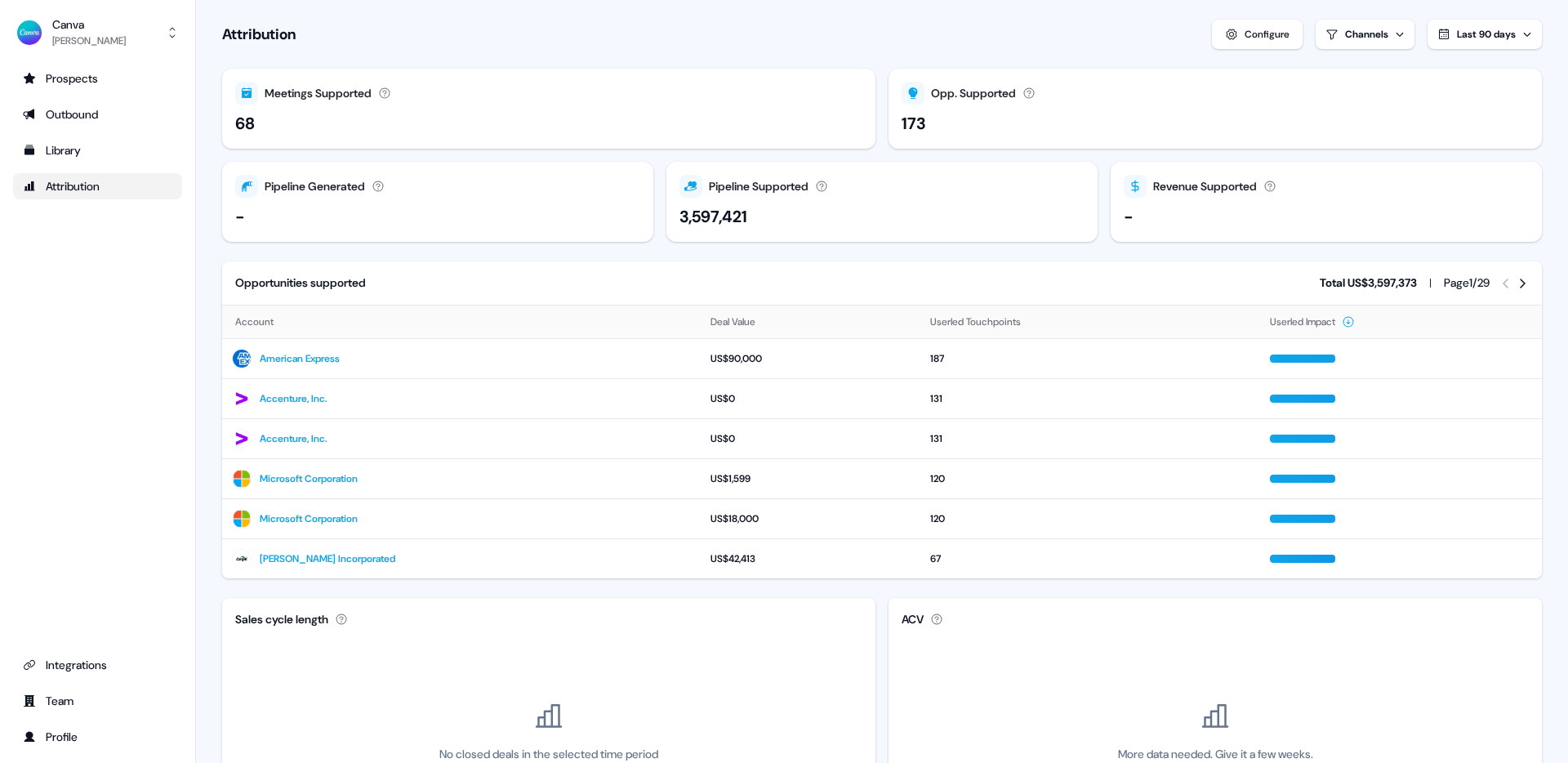
click at [65, 186] on div "Attribution" at bounding box center [98, 186] width 150 height 16
click at [1288, 40] on button "Configure" at bounding box center [1257, 34] width 91 height 29
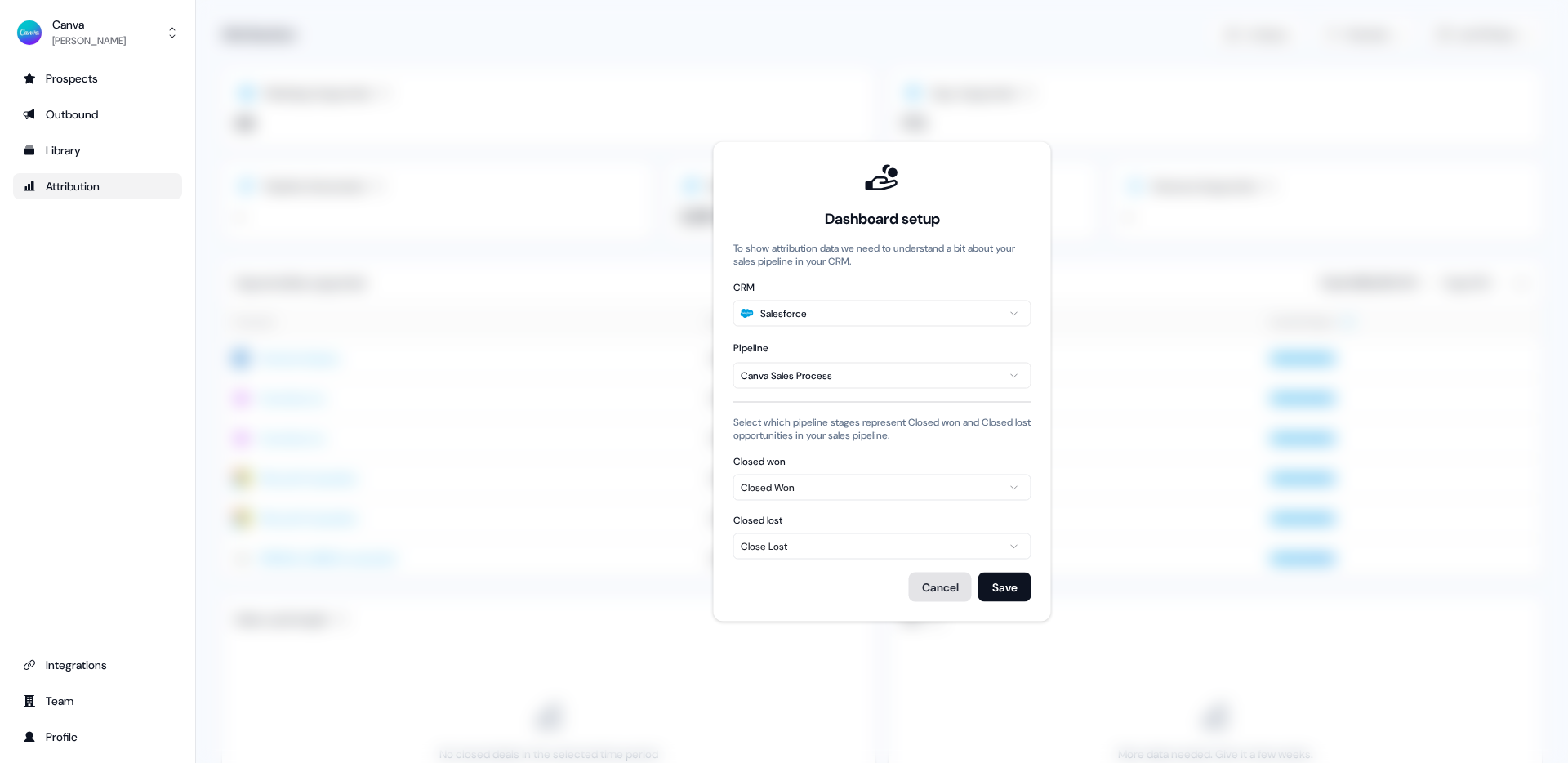
click at [934, 578] on button "Cancel" at bounding box center [940, 587] width 63 height 29
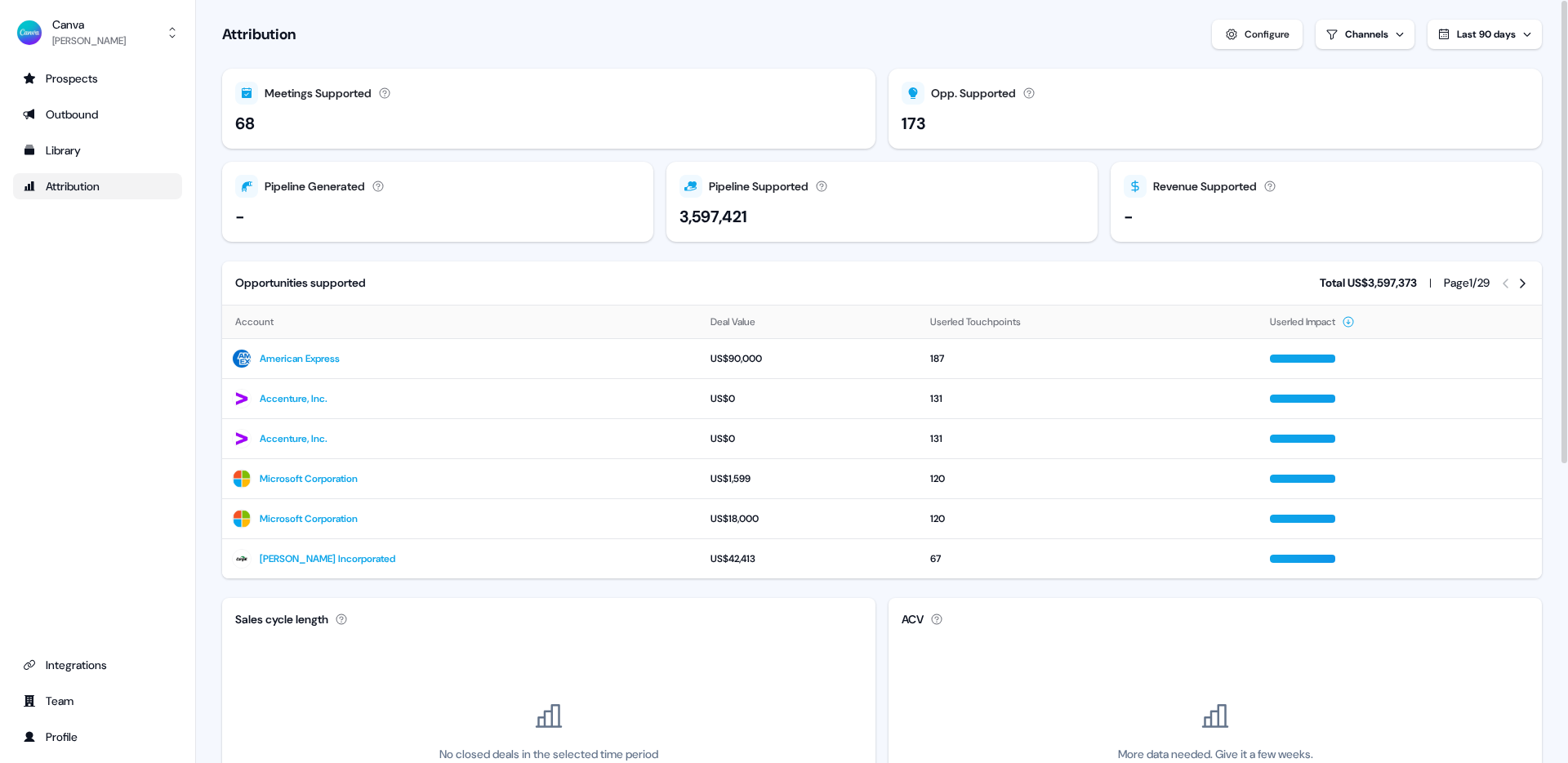
click at [1283, 23] on button "Configure" at bounding box center [1257, 34] width 91 height 29
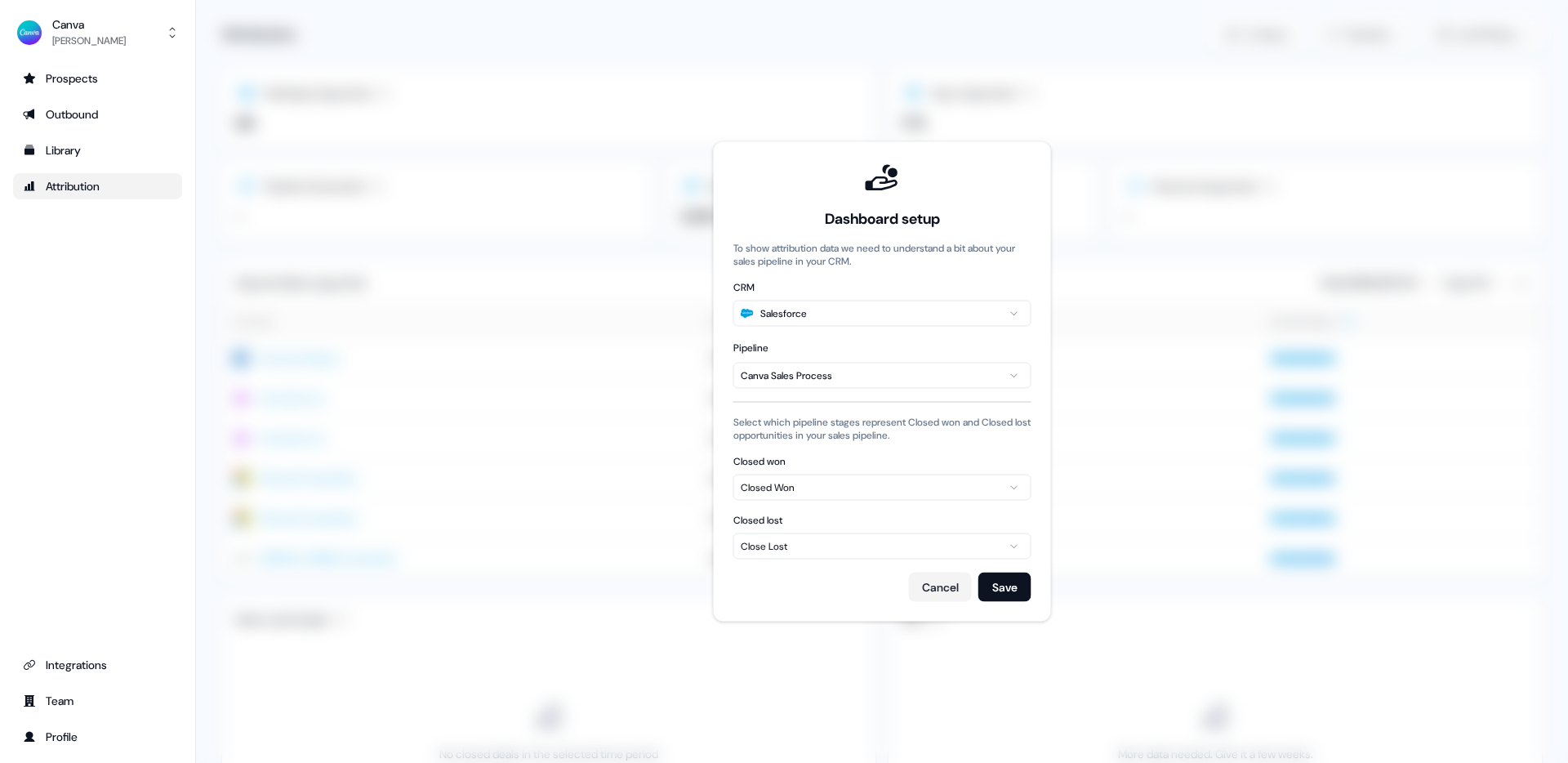
click at [1218, 103] on span at bounding box center [882, 382] width 1372 height 763
click at [989, 310] on html "For the best experience switch devices to a bigger screen. Go to [DOMAIN_NAME] …" at bounding box center [784, 382] width 1568 height 763
click at [1170, 280] on html "For the best experience switch devices to a bigger screen. Go to [DOMAIN_NAME] …" at bounding box center [784, 382] width 1568 height 763
click at [942, 579] on button "Cancel" at bounding box center [940, 587] width 63 height 29
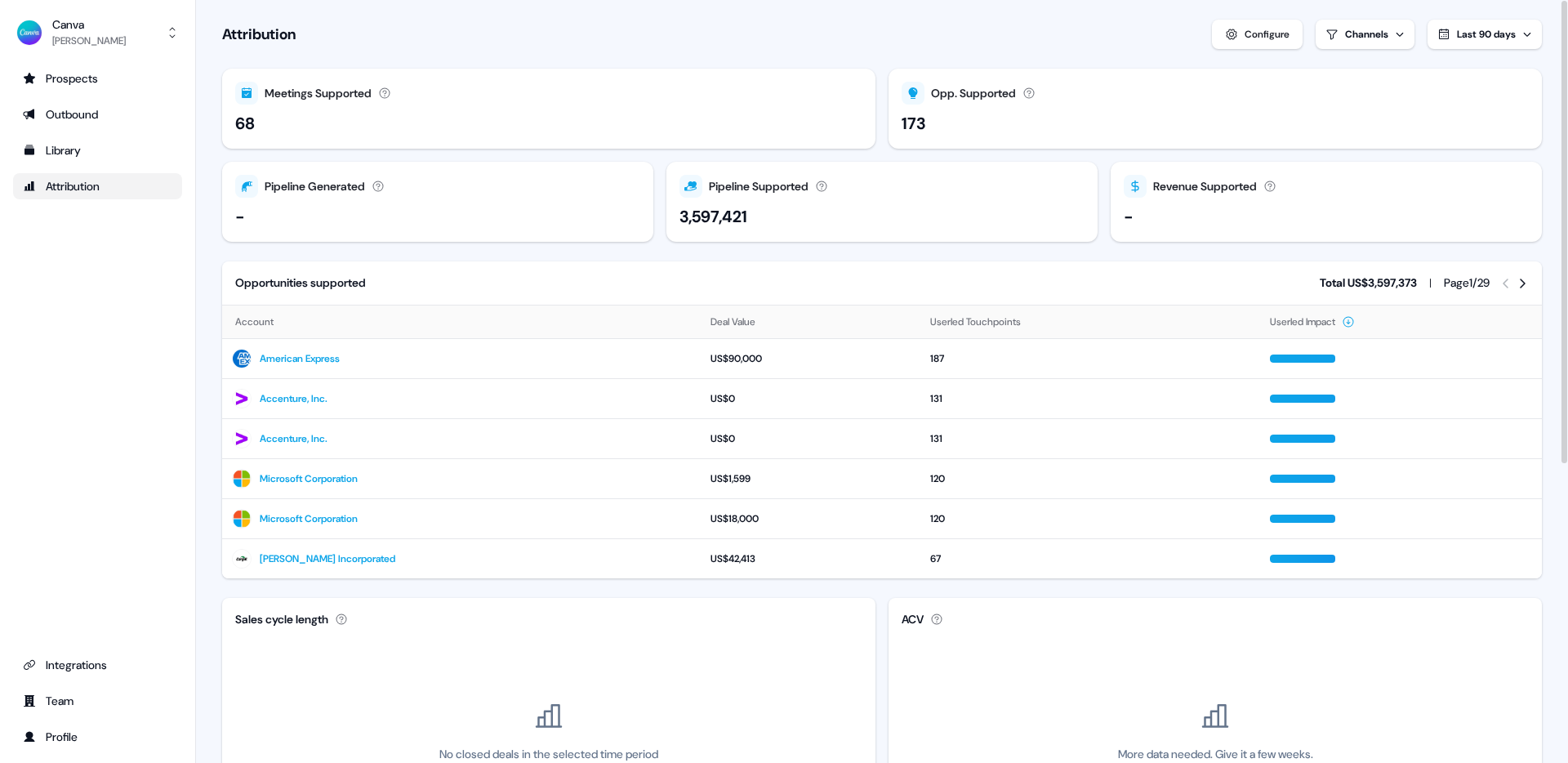
click at [1367, 24] on html "For the best experience switch devices to a bigger screen. Go to [DOMAIN_NAME] …" at bounding box center [784, 382] width 1568 height 763
click at [1013, 43] on html "For the best experience switch devices to a bigger screen. Go to [DOMAIN_NAME] …" at bounding box center [784, 382] width 1568 height 763
click at [141, 107] on div "Outbound" at bounding box center [98, 114] width 150 height 16
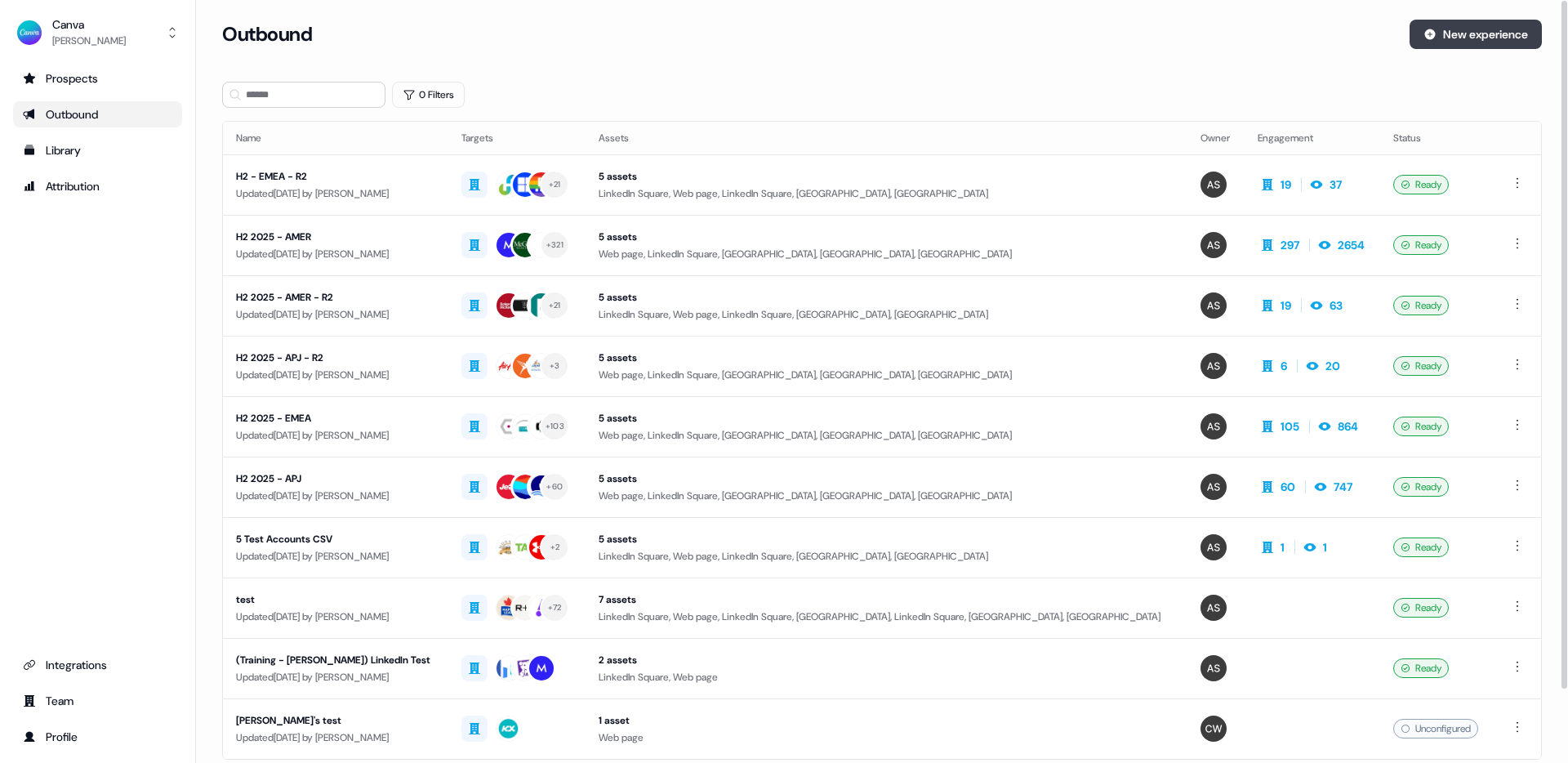
click at [1474, 35] on button "New experience" at bounding box center [1475, 34] width 132 height 29
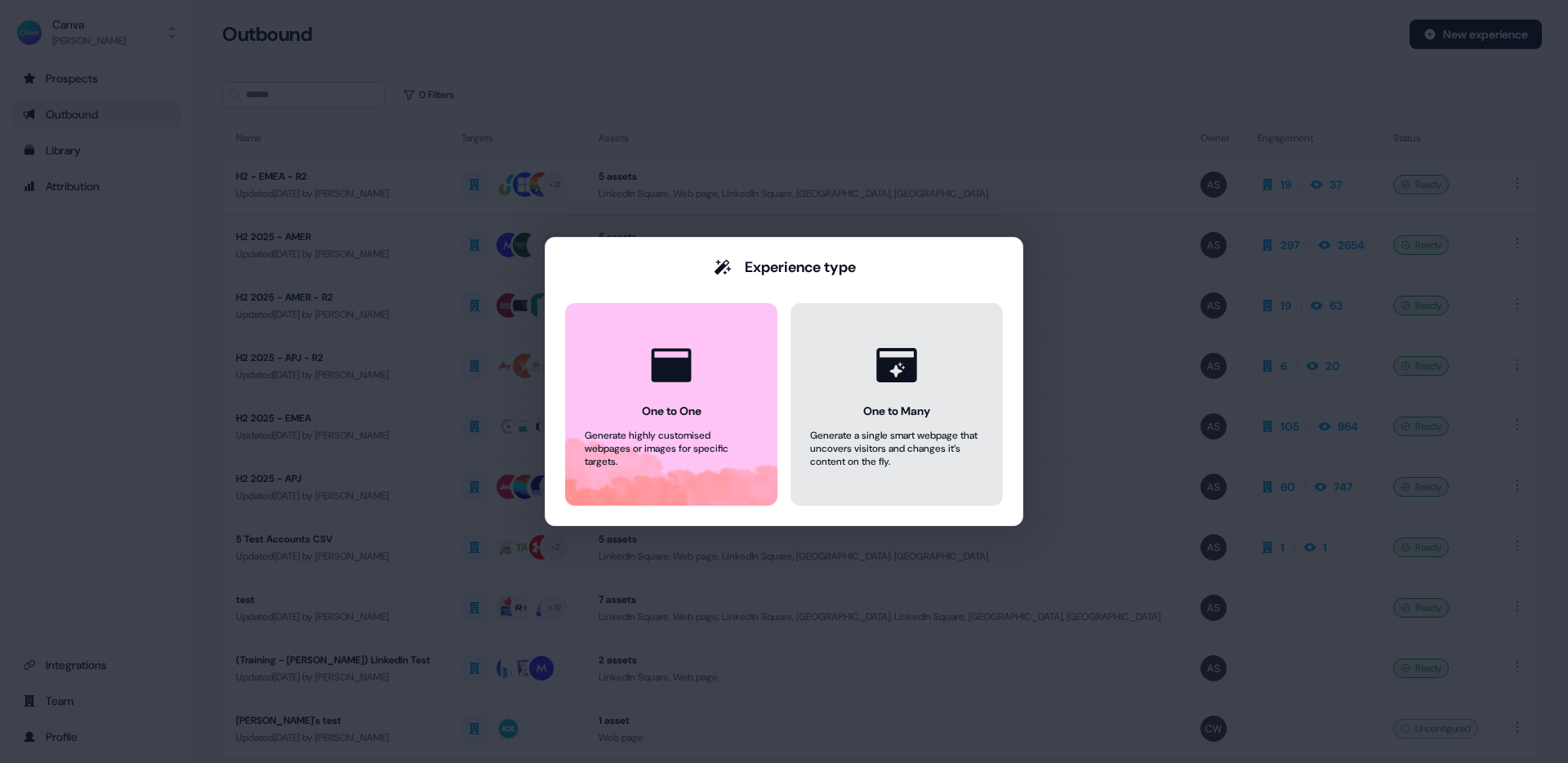
click at [855, 371] on button "One to Many Generate a single smart webpage that uncovers visitors and changes …" at bounding box center [897, 404] width 212 height 202
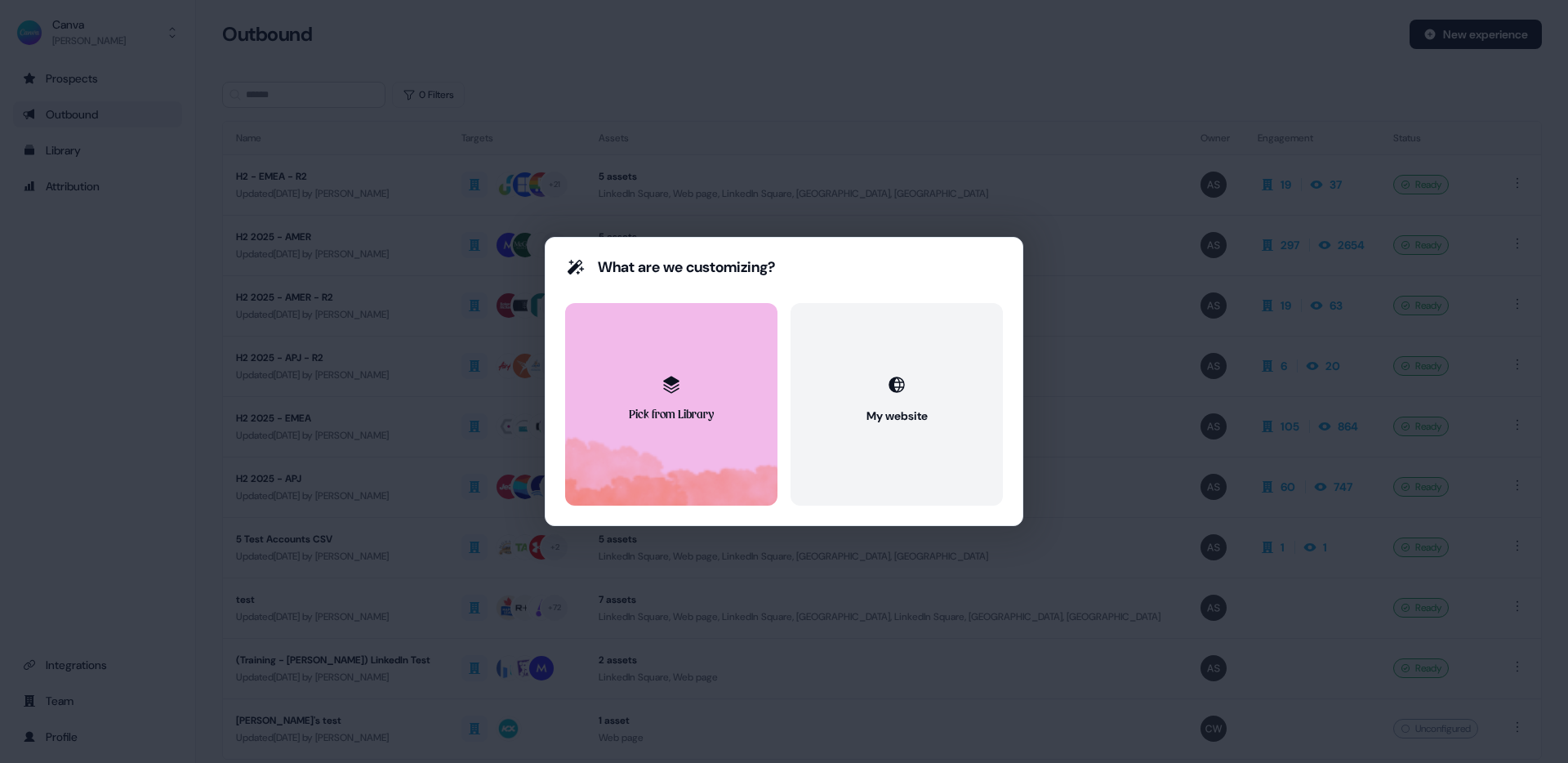
click at [691, 396] on button "Pick from Library" at bounding box center [671, 404] width 212 height 202
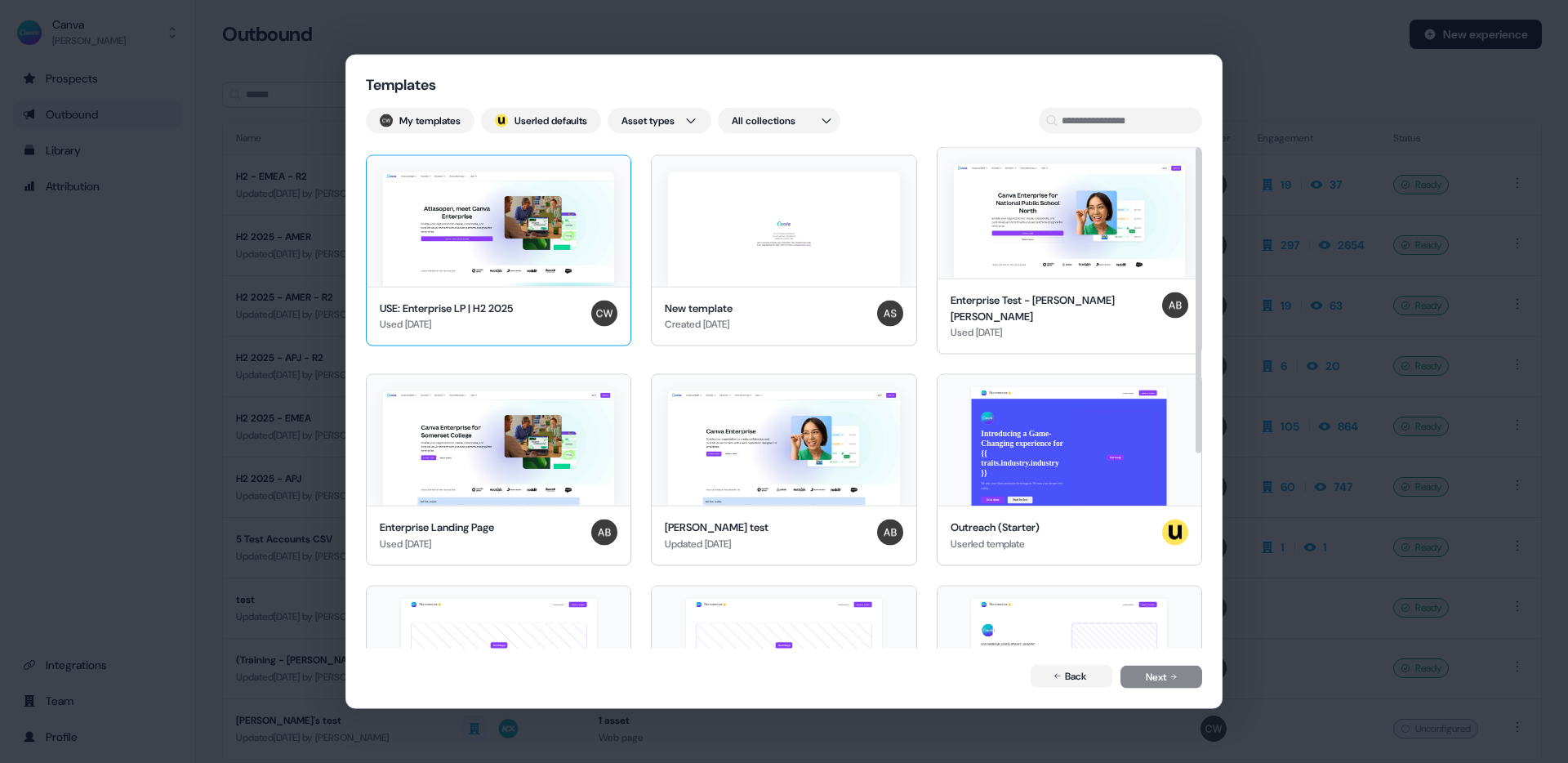
click at [577, 225] on img at bounding box center [498, 228] width 231 height 114
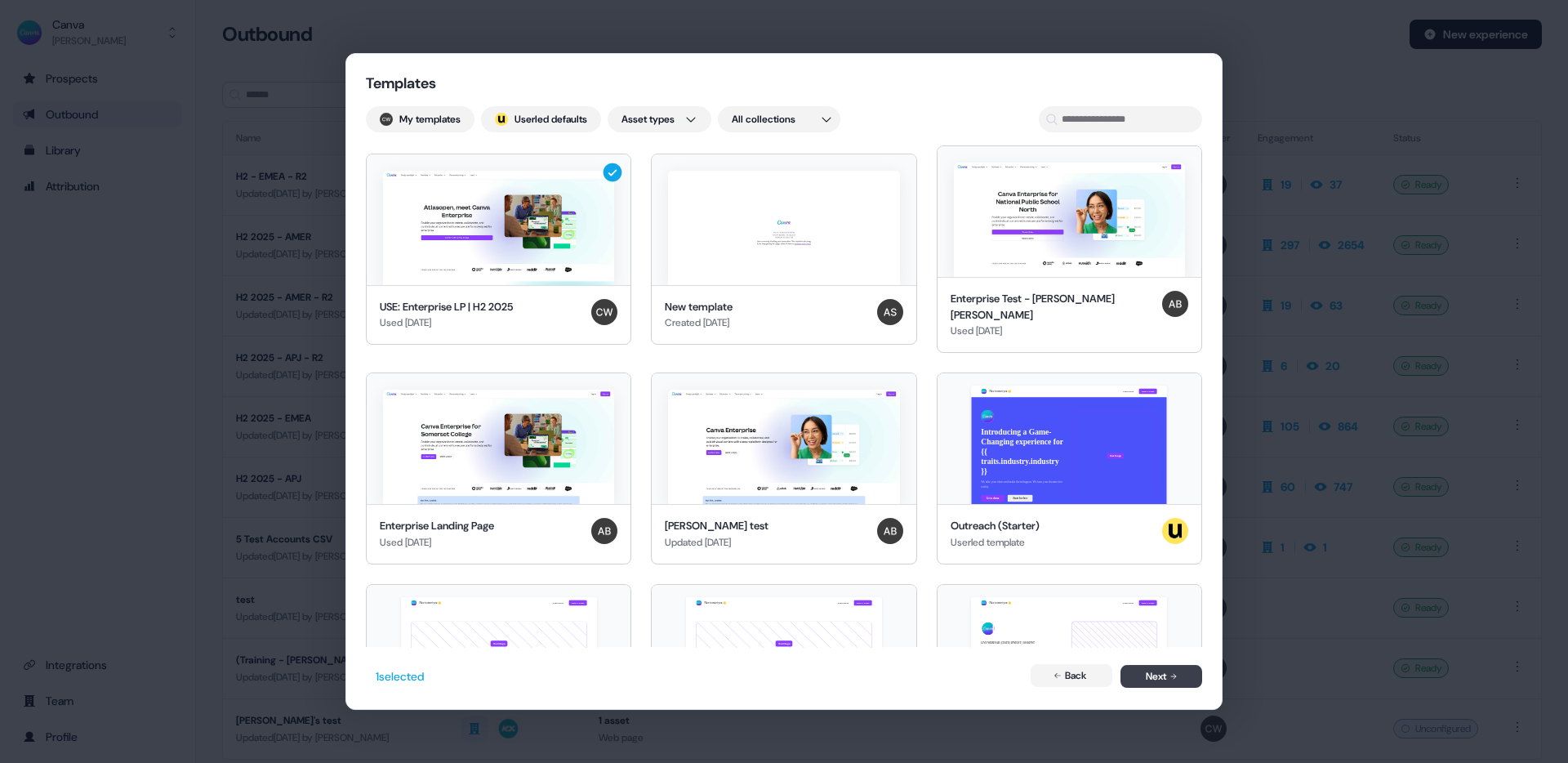
drag, startPoint x: 1181, startPoint y: 672, endPoint x: 1187, endPoint y: 677, distance: 7.8
click at [1182, 674] on button "Next" at bounding box center [1162, 677] width 82 height 23
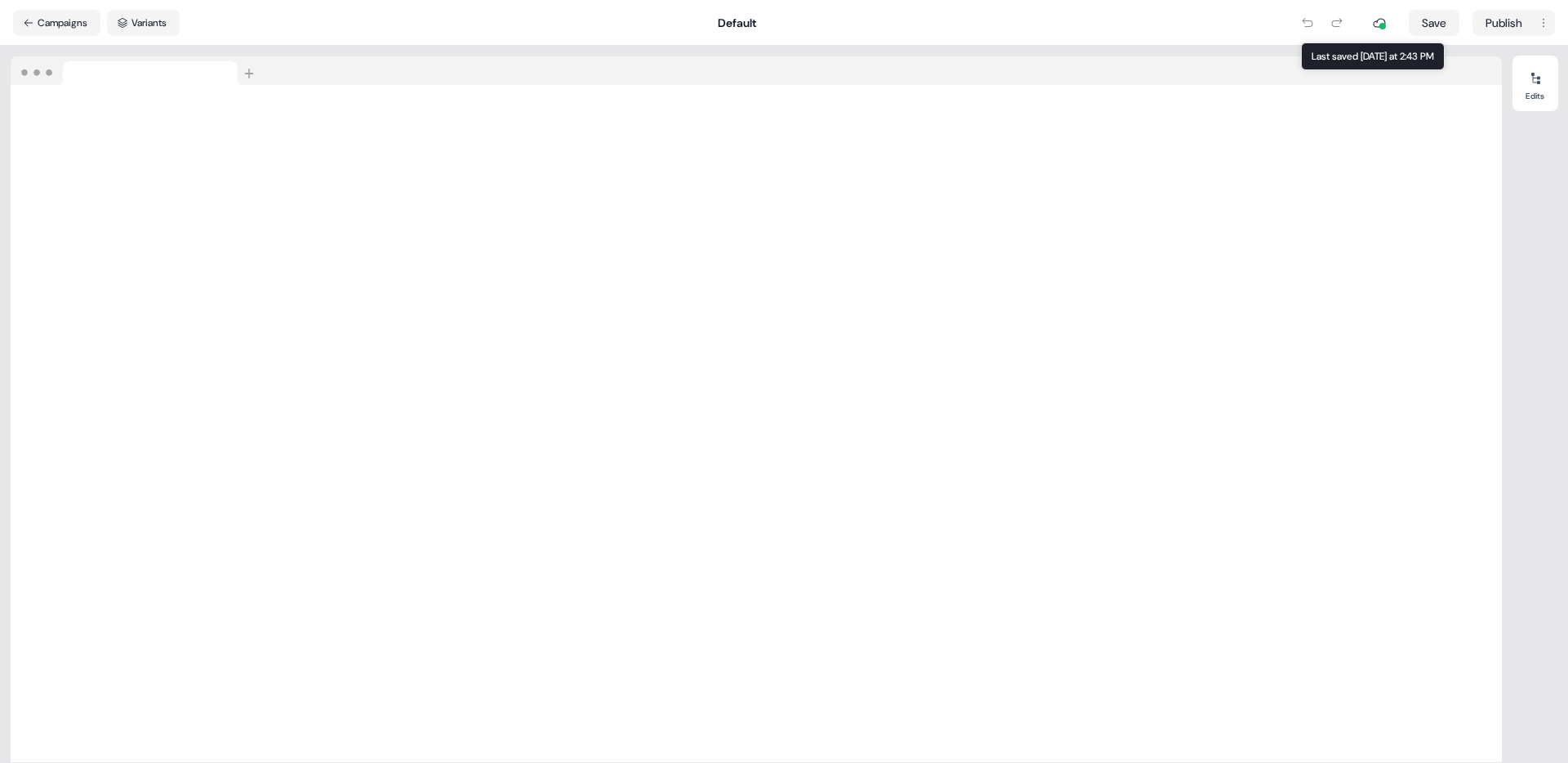
click at [1379, 23] on div at bounding box center [1382, 26] width 6 height 6
click at [1527, 77] on div at bounding box center [1535, 78] width 26 height 26
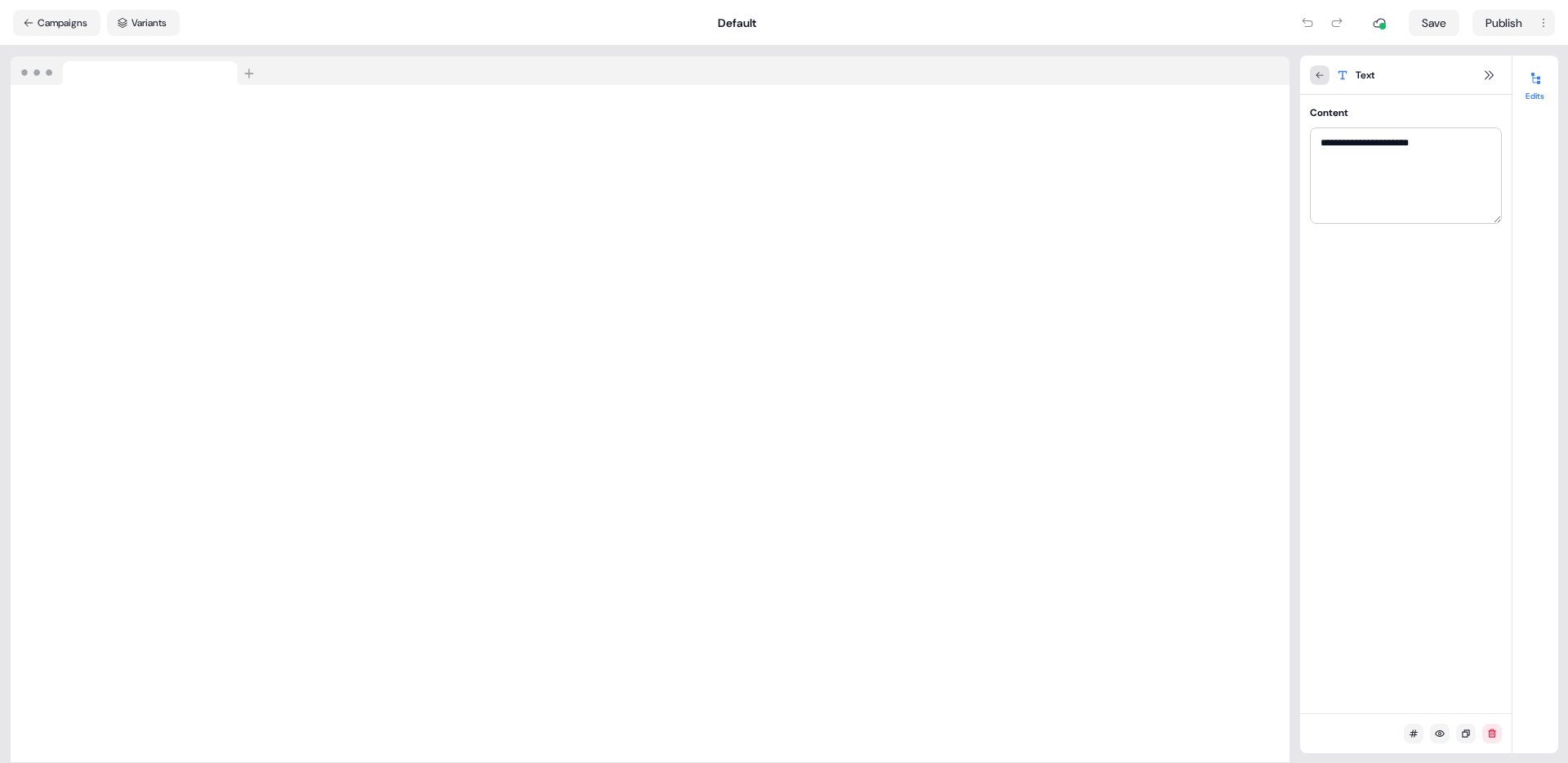
click at [1322, 73] on icon at bounding box center [1319, 75] width 10 height 10
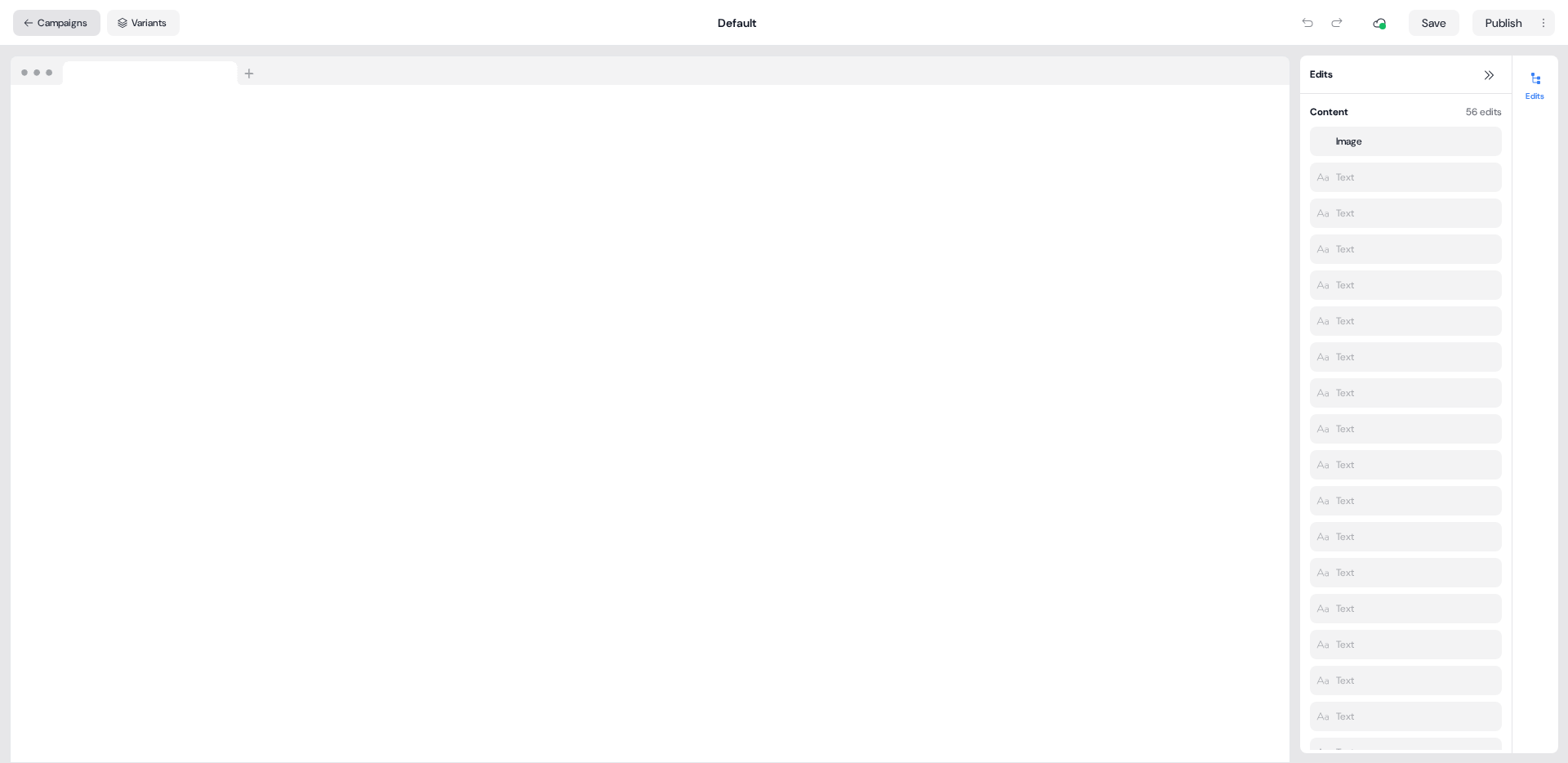
click at [93, 21] on button "Campaigns" at bounding box center [57, 22] width 87 height 26
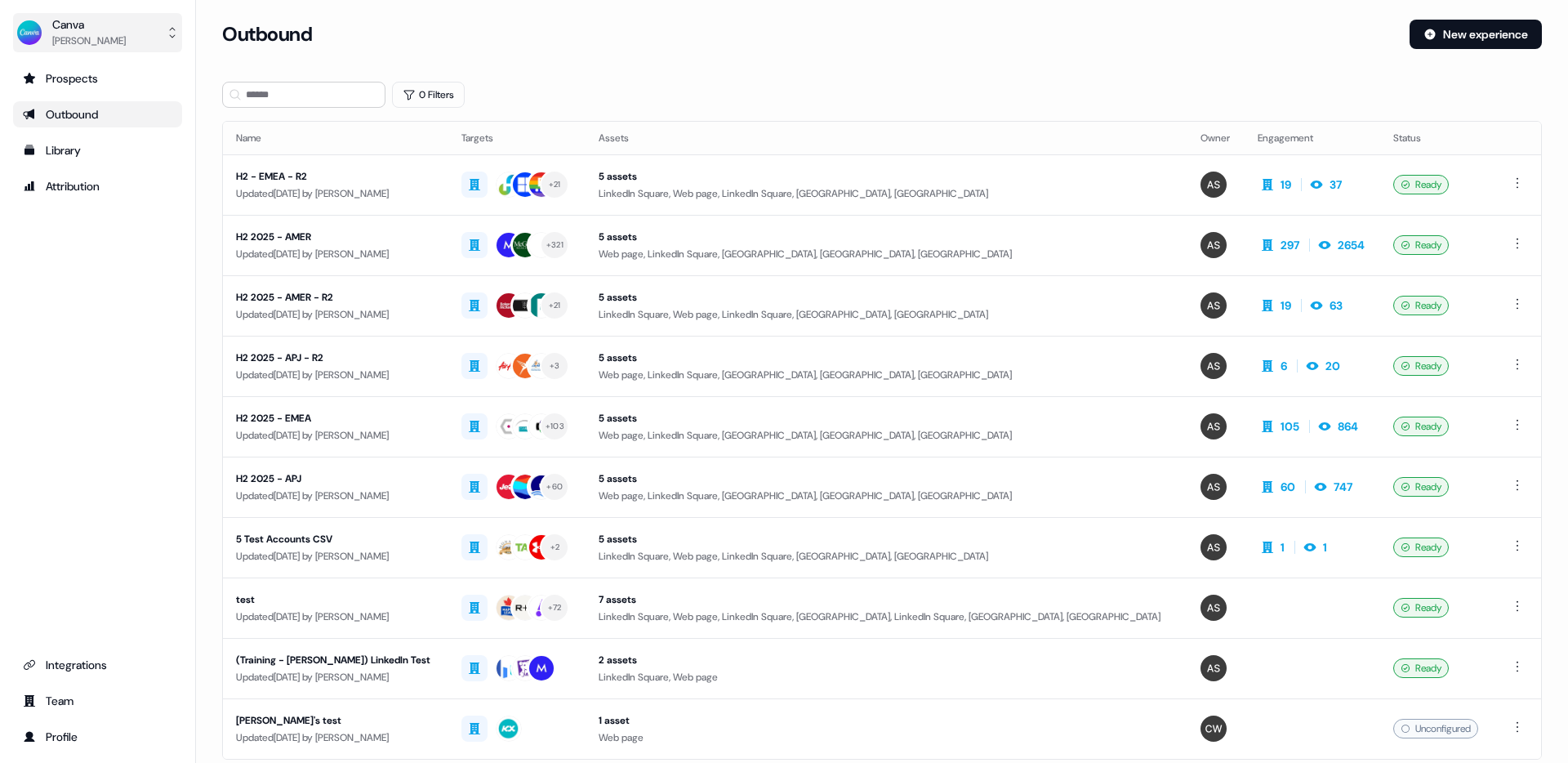
click at [67, 24] on div "Canva" at bounding box center [89, 24] width 73 height 16
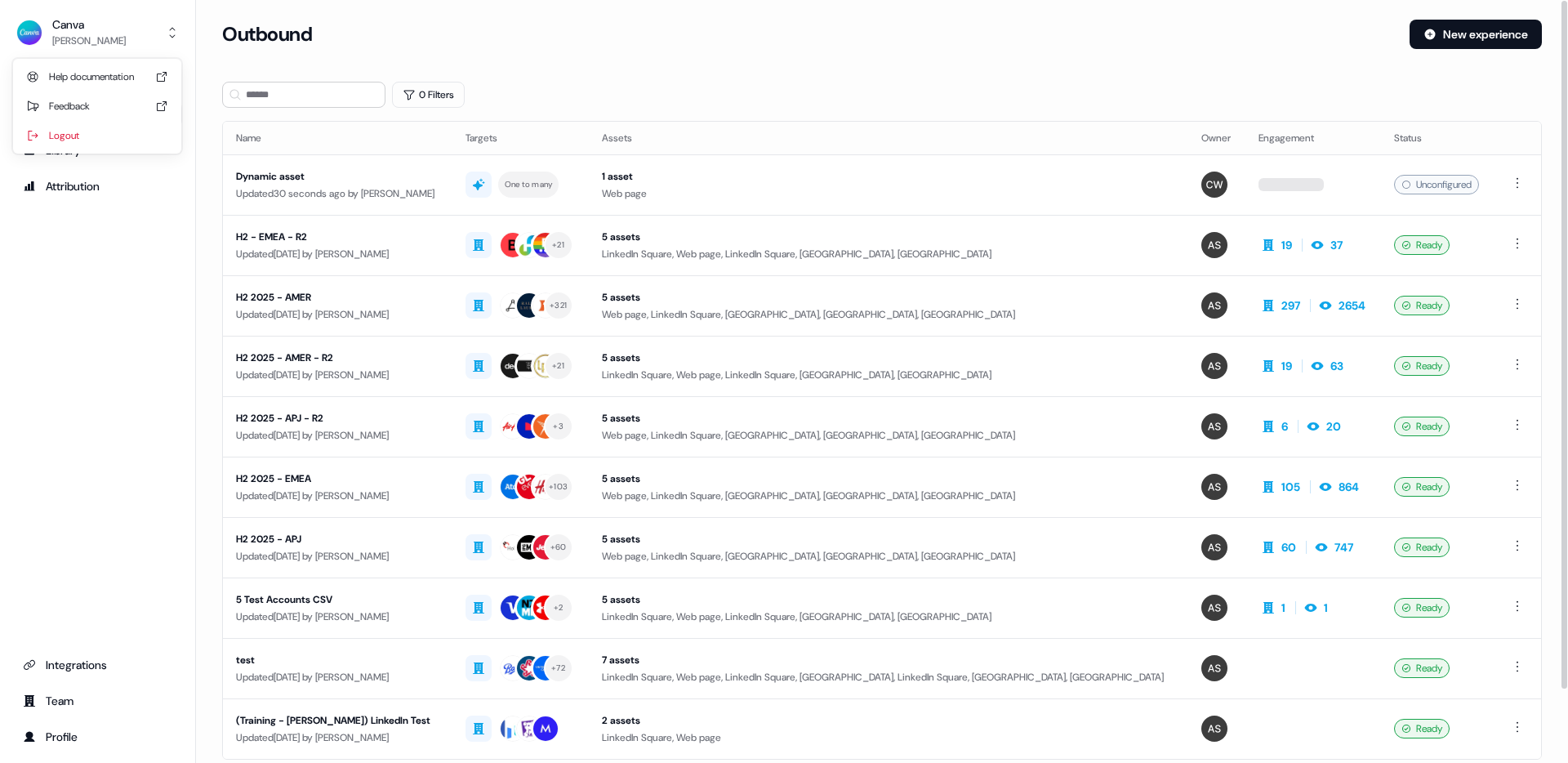
click at [832, 54] on div "Outbound New experience" at bounding box center [882, 44] width 1319 height 49
click at [1515, 185] on html "For the best experience switch devices to a bigger screen. Go to [DOMAIN_NAME] …" at bounding box center [784, 382] width 1568 height 763
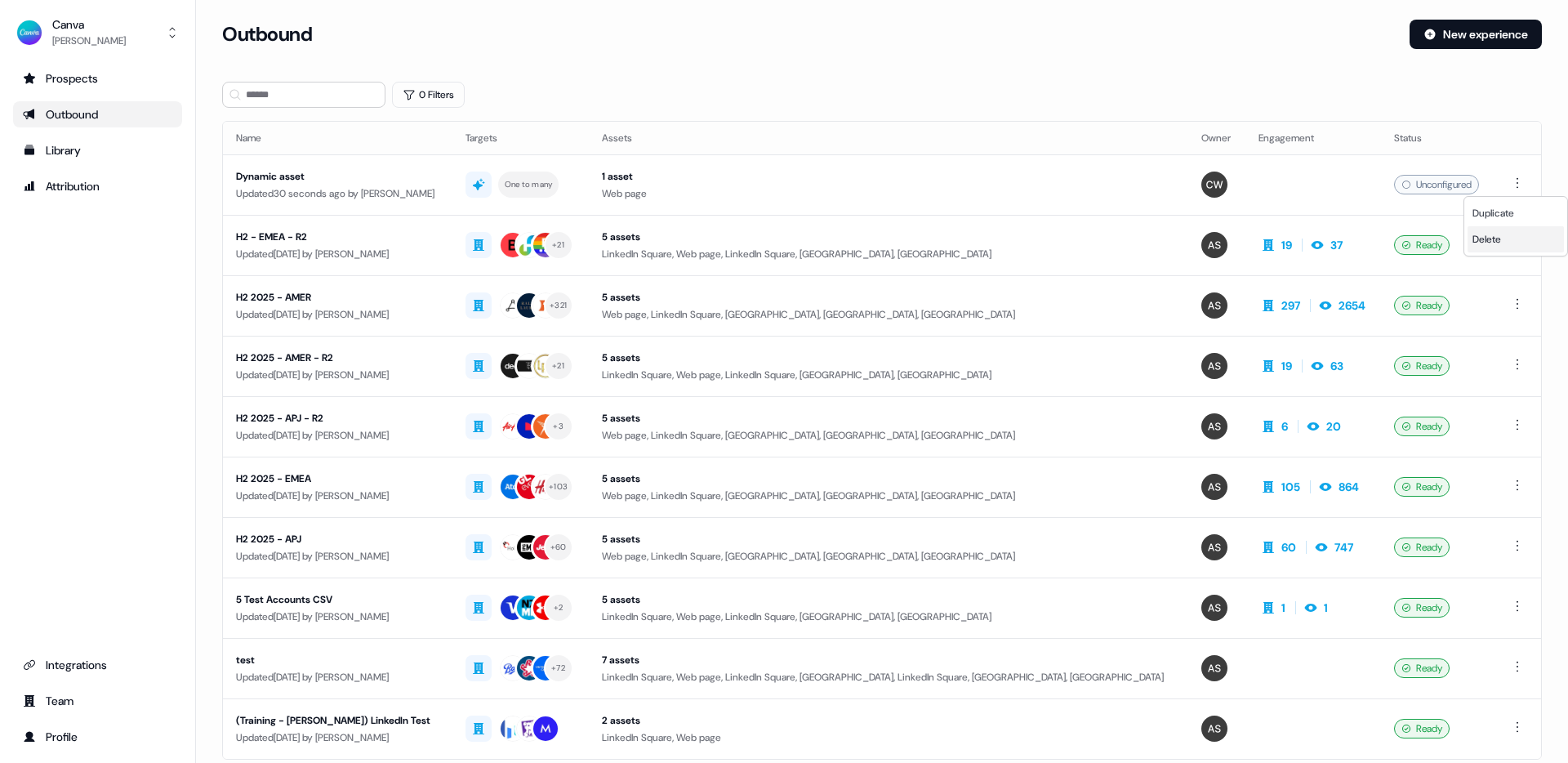
click at [1530, 235] on div "Delete" at bounding box center [1515, 239] width 96 height 26
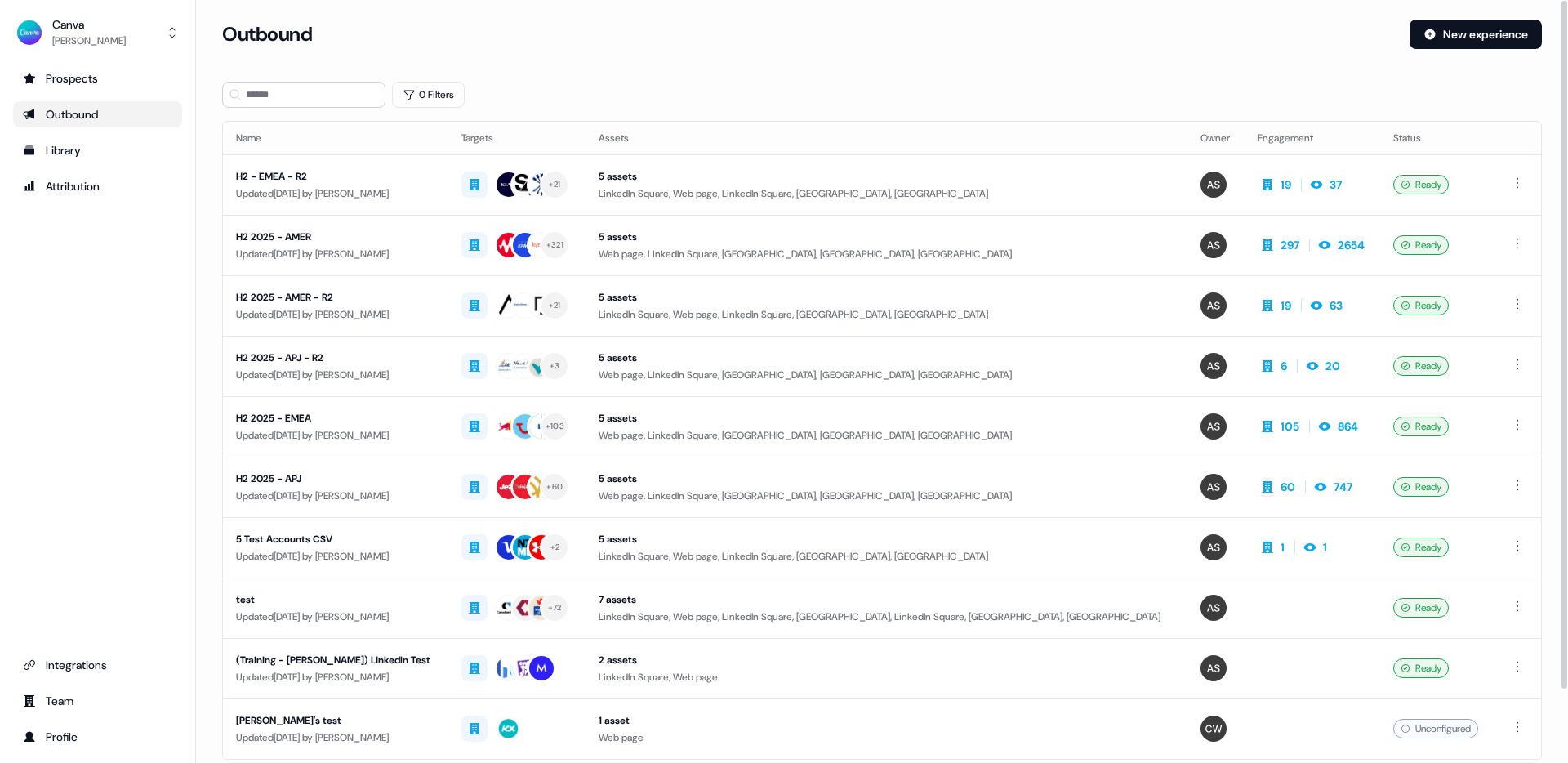
click at [1207, 57] on div "Outbound New experience" at bounding box center [882, 44] width 1319 height 49
click at [404, 186] on div "Updated [DATE] by [PERSON_NAME]" at bounding box center [336, 193] width 200 height 16
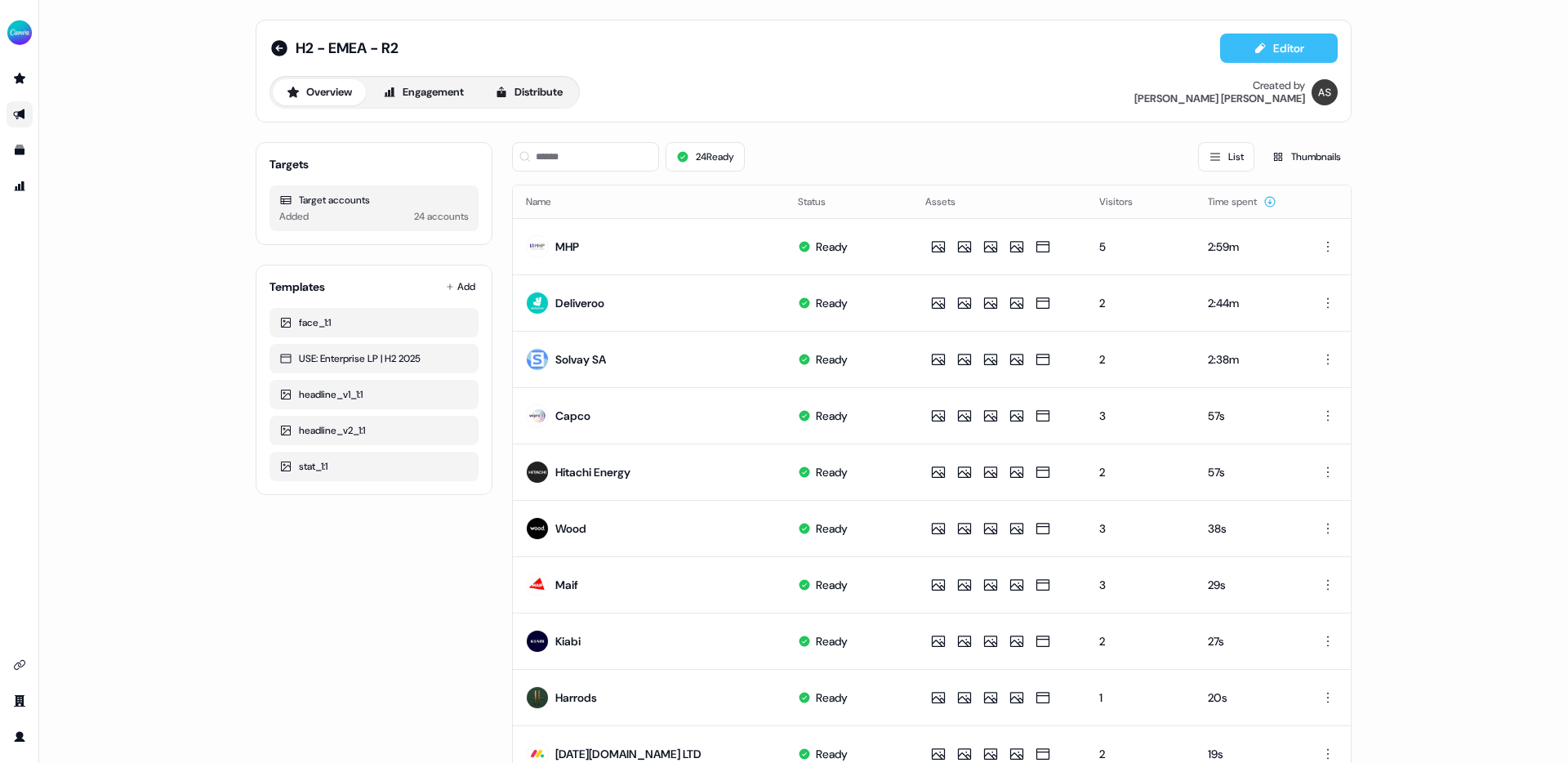
click at [1277, 51] on button "Editor" at bounding box center [1279, 48] width 118 height 29
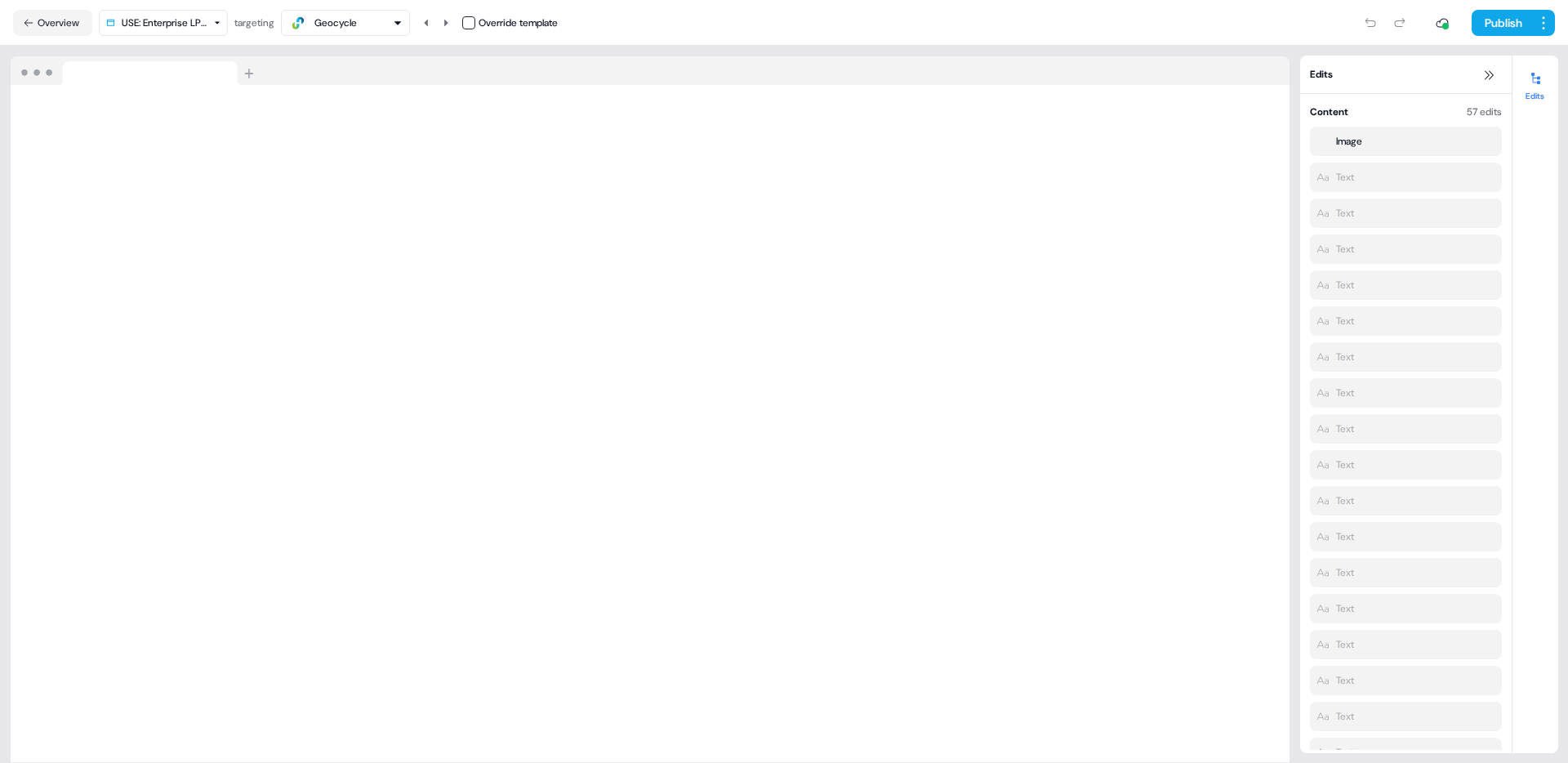
click at [401, 21] on icon "button" at bounding box center [397, 23] width 6 height 4
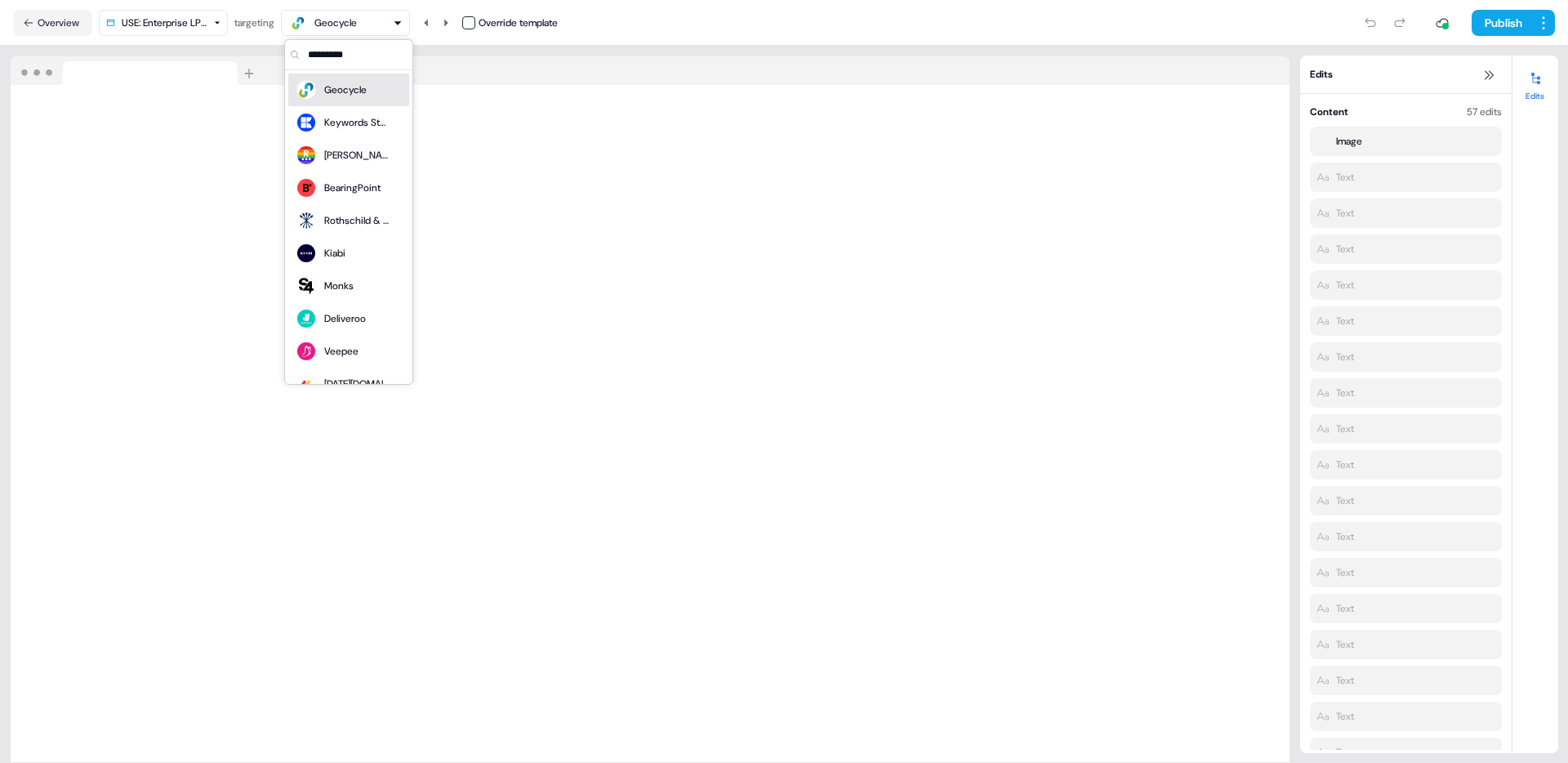
click at [821, 17] on div "Publish" at bounding box center [1056, 22] width 997 height 33
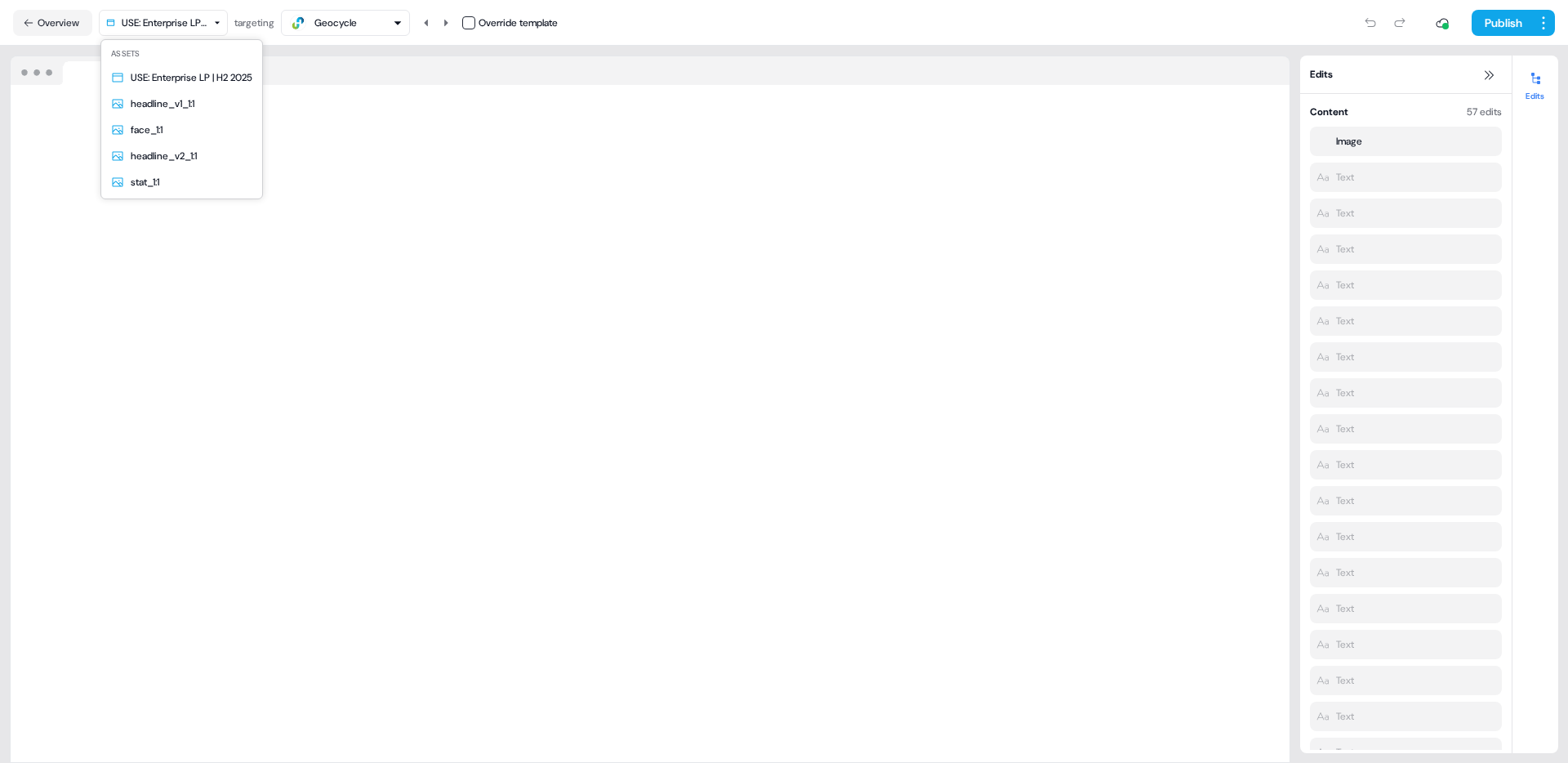
click at [147, 25] on html "For the best experience switch devices to a bigger screen. Go to [DOMAIN_NAME] …" at bounding box center [784, 382] width 1568 height 763
click at [858, 24] on html "For the best experience switch devices to a bigger screen. Go to [DOMAIN_NAME] …" at bounding box center [784, 382] width 1568 height 763
click at [45, 25] on button "Overview" at bounding box center [53, 22] width 79 height 26
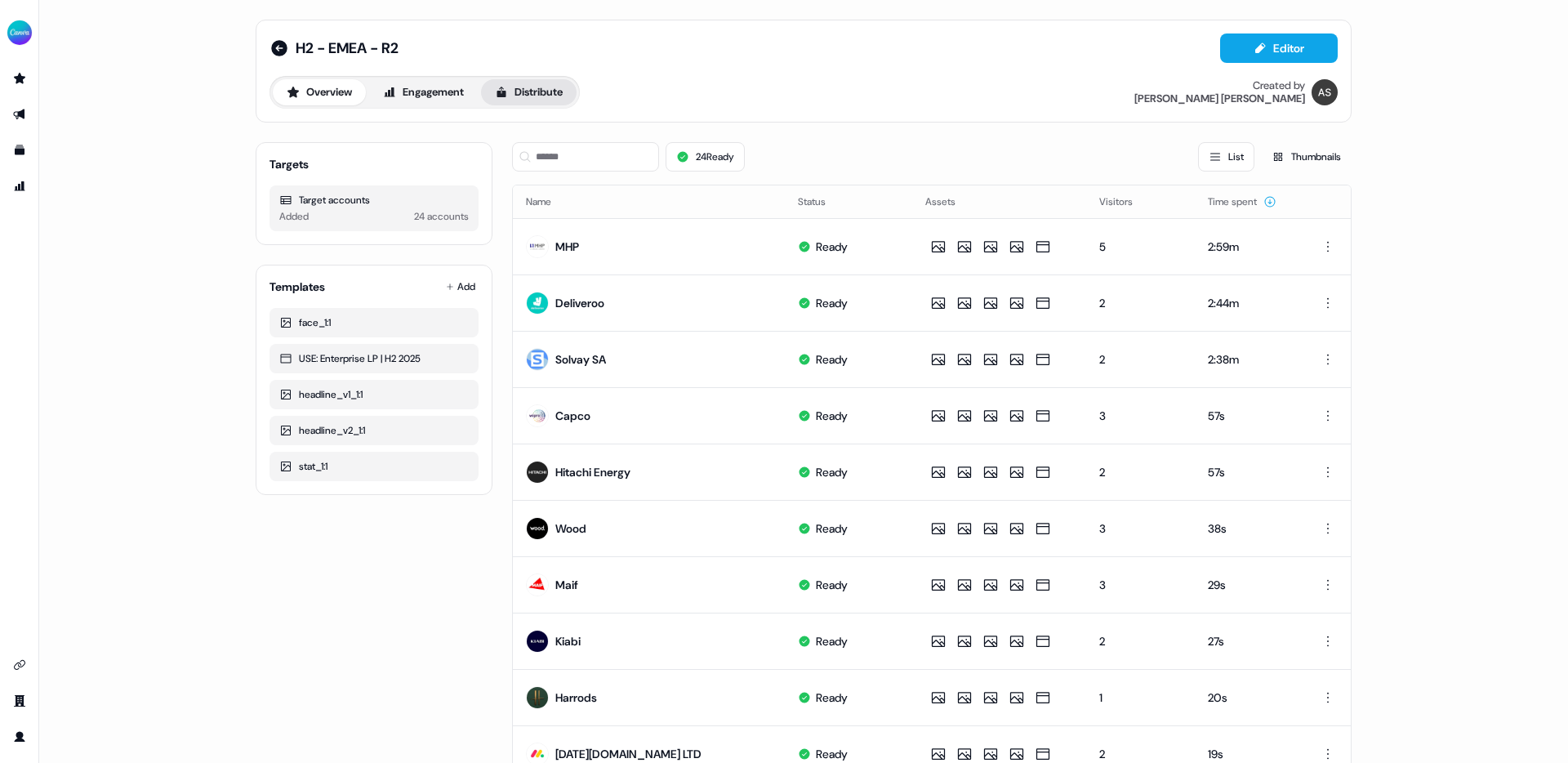
click at [543, 86] on button "Distribute" at bounding box center [529, 92] width 95 height 26
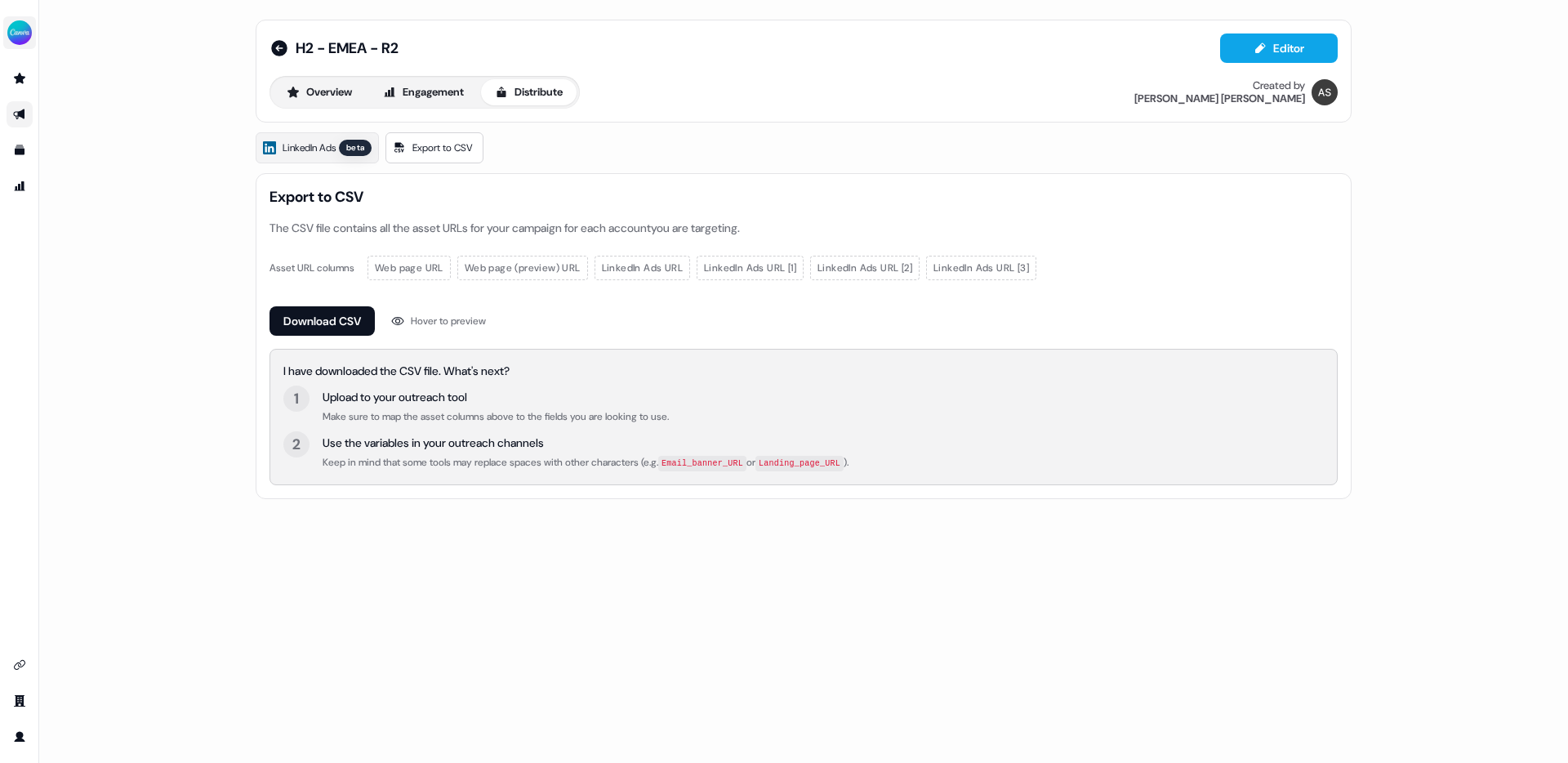
click at [12, 33] on img "side nav menu" at bounding box center [19, 32] width 26 height 26
click at [224, 26] on div "H2 - EMEA - R2 Editor Overview Engagement Distribute Created by [PERSON_NAME] L…" at bounding box center [803, 382] width 1529 height 763
click at [16, 75] on icon "Go to prospects" at bounding box center [20, 78] width 13 height 13
